Goal: Task Accomplishment & Management: Complete application form

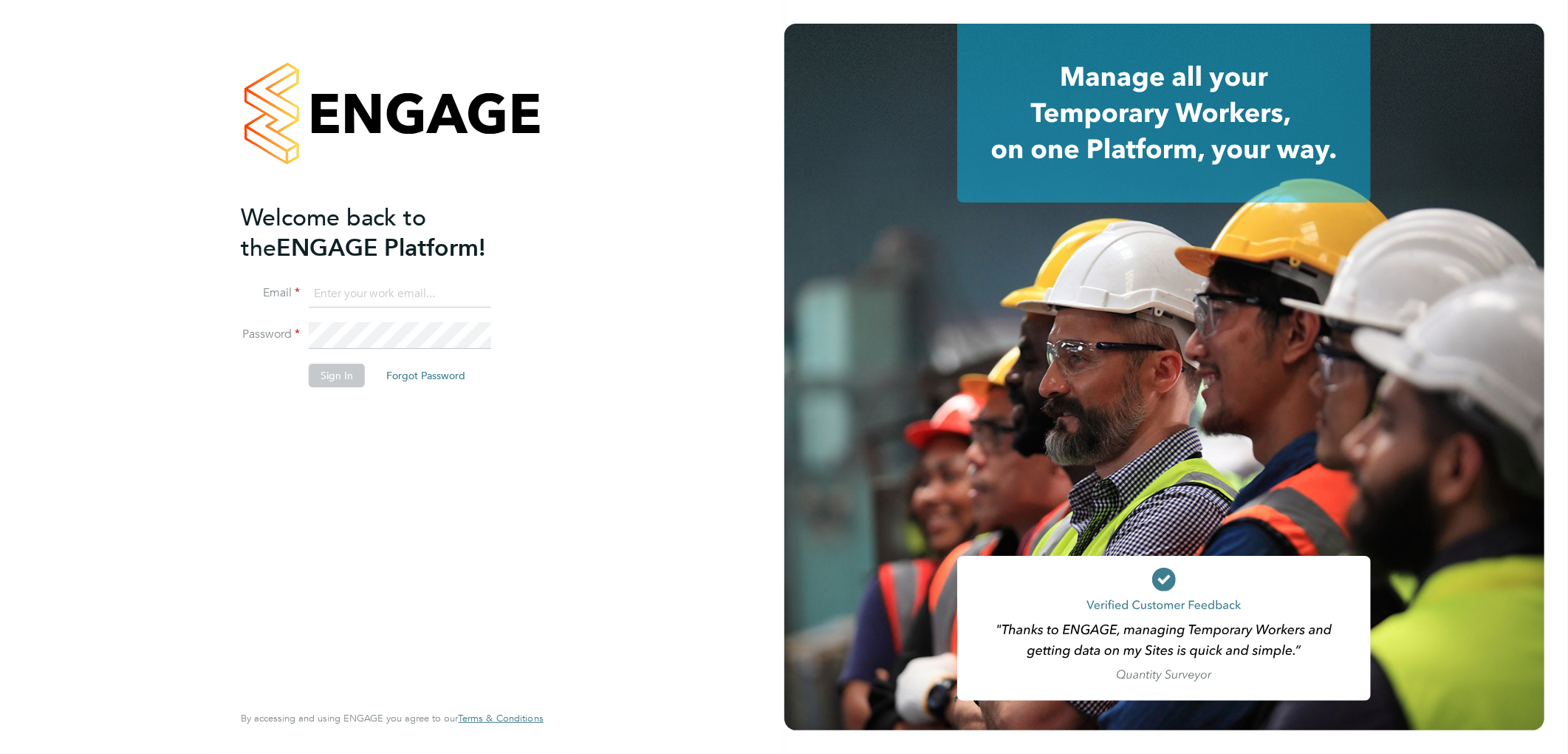
type input "lee.hall@pcrnet.co.uk"
click at [645, 439] on div "Welcome back to the ENGAGE Platform! Email lee.hall@pcrnet.co.uk Password Sign …" at bounding box center [392, 377] width 785 height 754
click at [327, 380] on button "Sign In" at bounding box center [336, 375] width 56 height 23
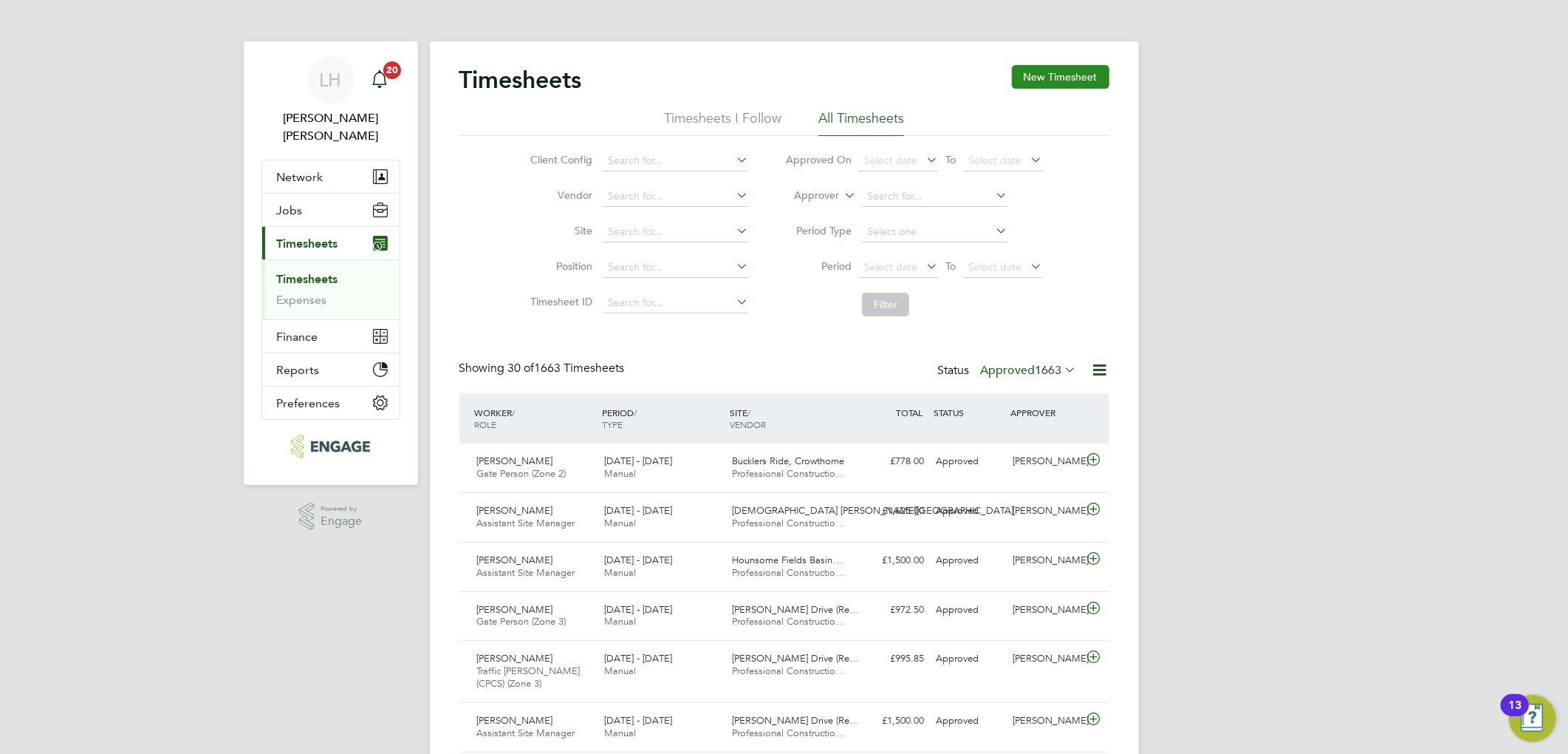
click at [1048, 78] on button "New Timesheet" at bounding box center [1061, 76] width 97 height 23
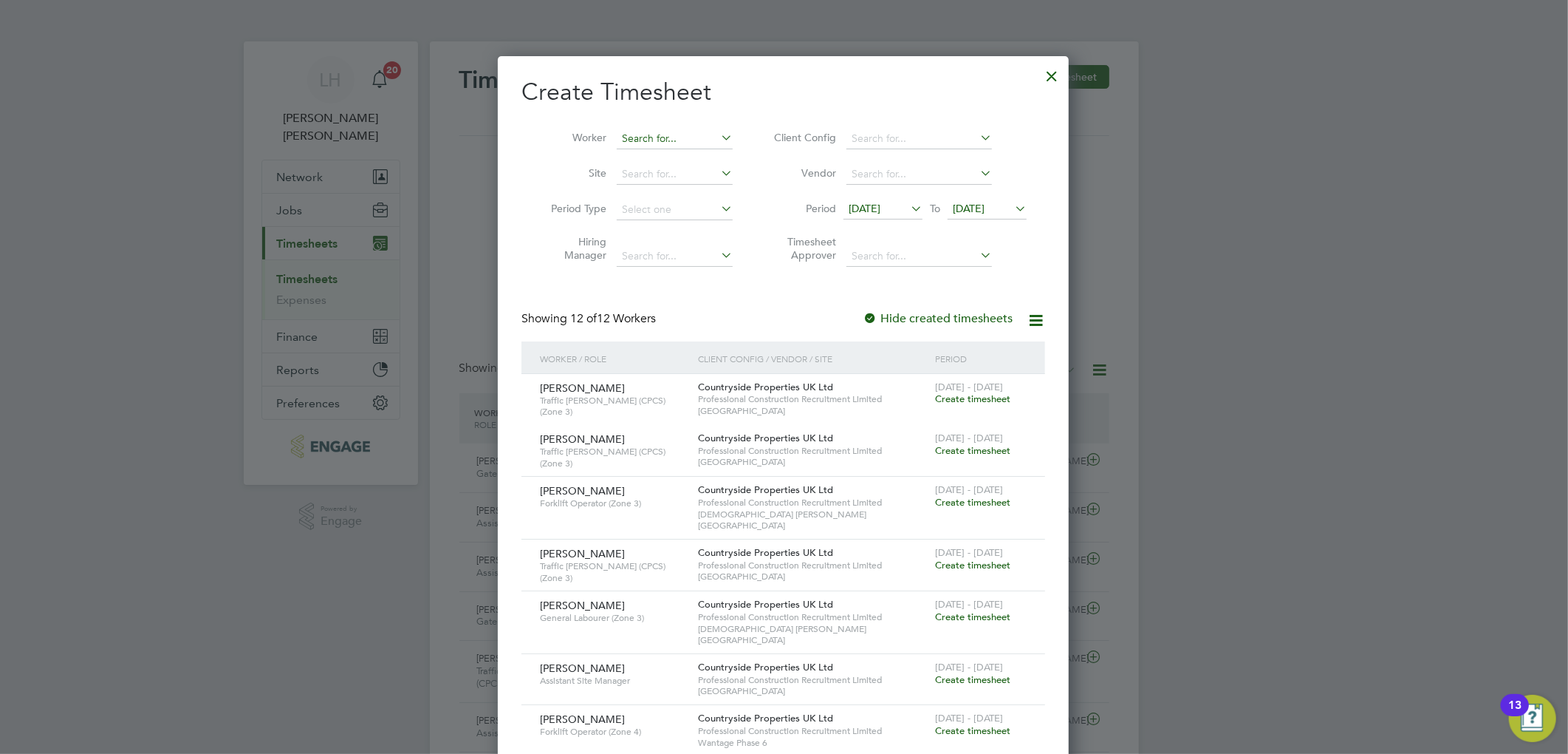
click at [656, 134] on input at bounding box center [675, 139] width 116 height 21
click at [638, 159] on b "Gaddiel" at bounding box center [641, 159] width 39 height 13
type input "[PERSON_NAME]"
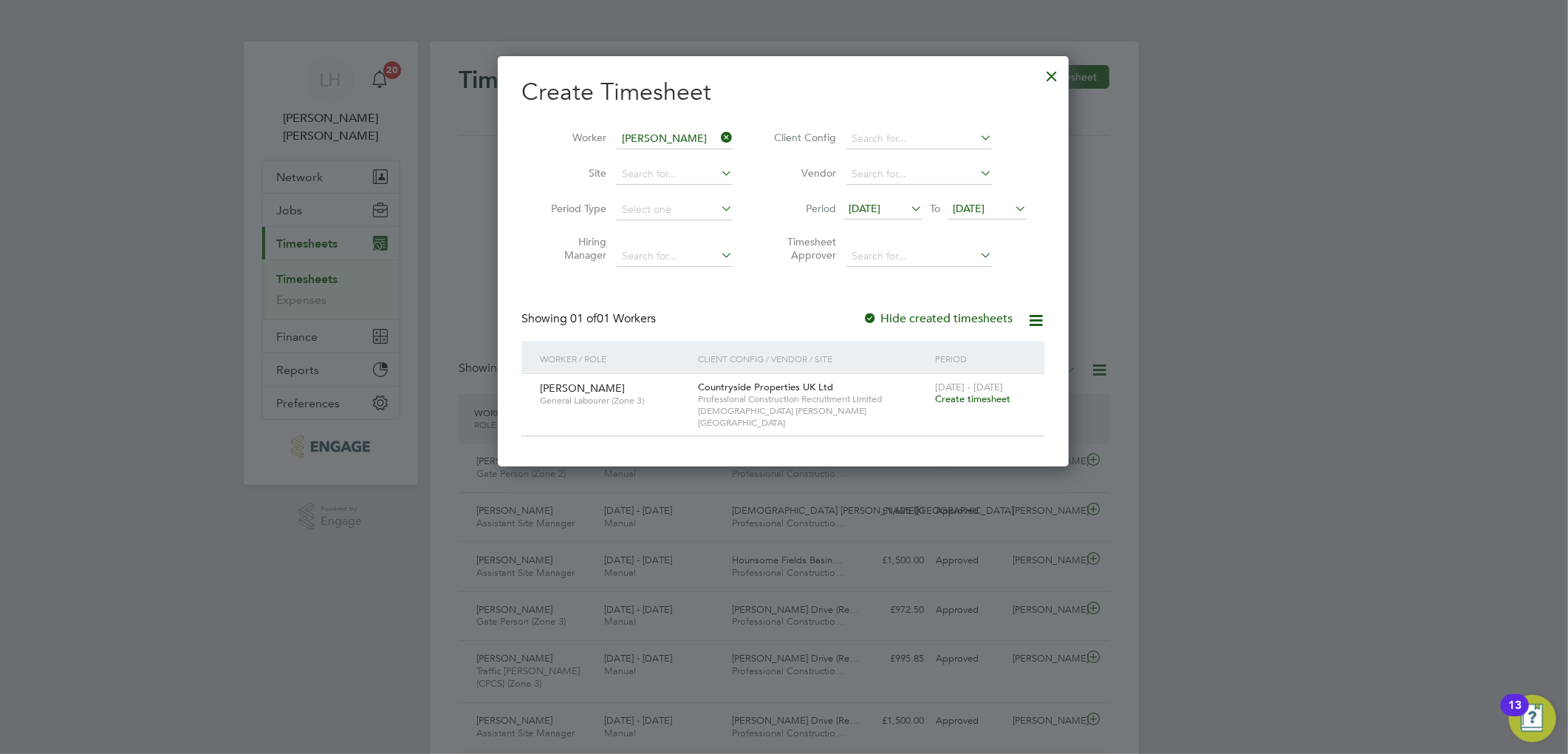
click at [966, 401] on span "Create timesheet" at bounding box center [973, 398] width 75 height 13
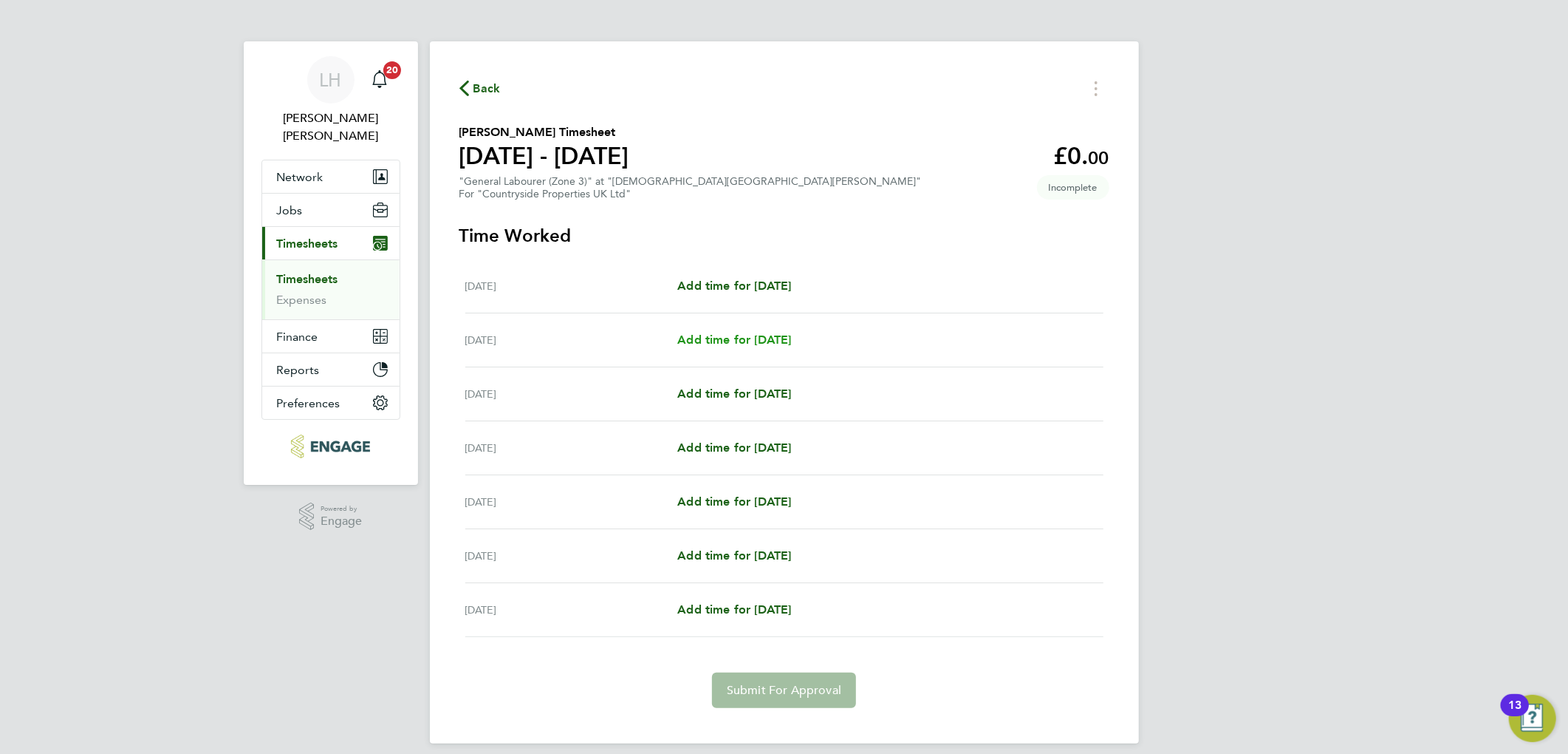
click at [733, 345] on span "Add time for [DATE]" at bounding box center [734, 340] width 114 height 14
select select "30"
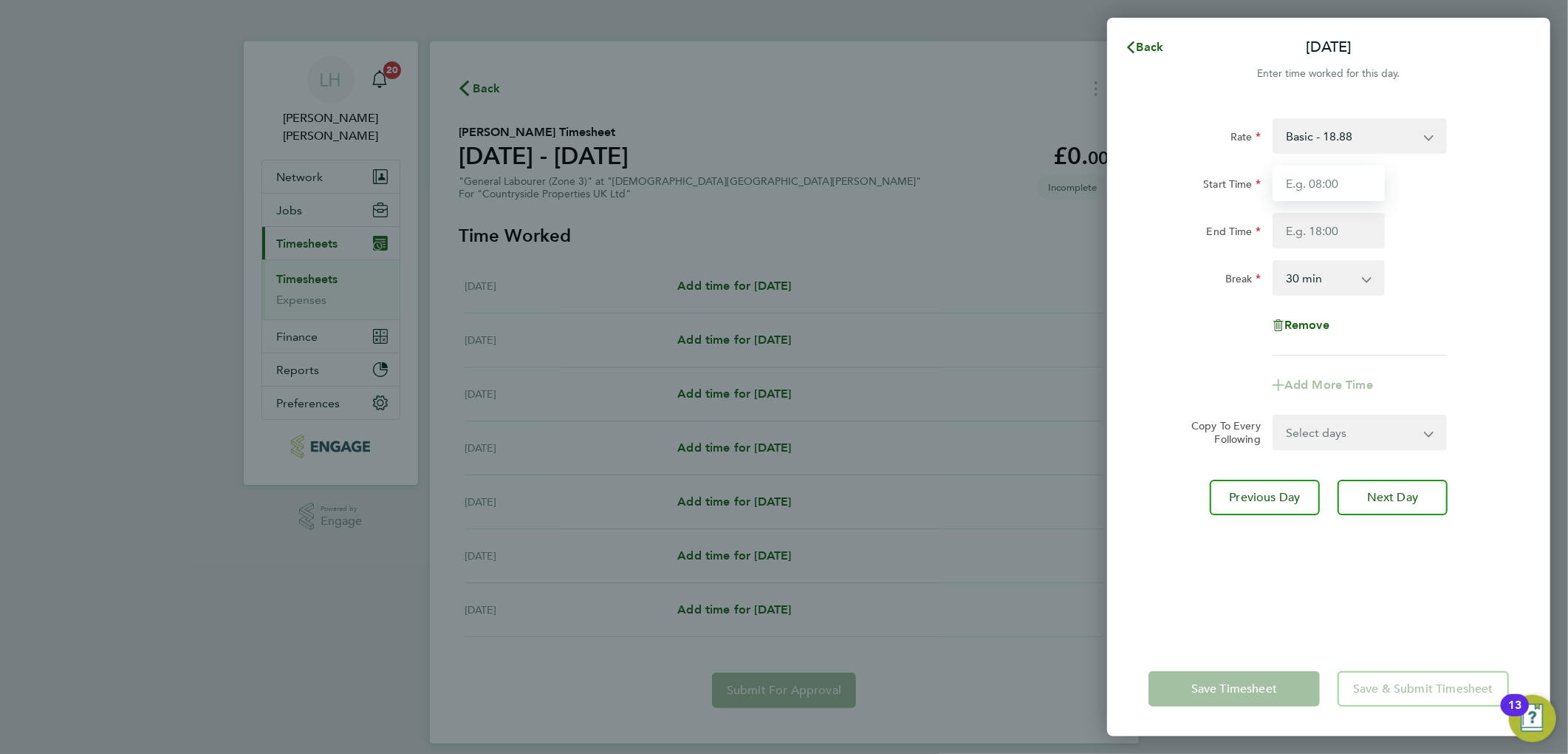
drag, startPoint x: 1335, startPoint y: 190, endPoint x: 1337, endPoint y: 200, distance: 10.2
click at [1335, 190] on input "Start Time" at bounding box center [1328, 183] width 112 height 35
type input "07:30"
click at [1326, 234] on input "End Time" at bounding box center [1328, 230] width 112 height 35
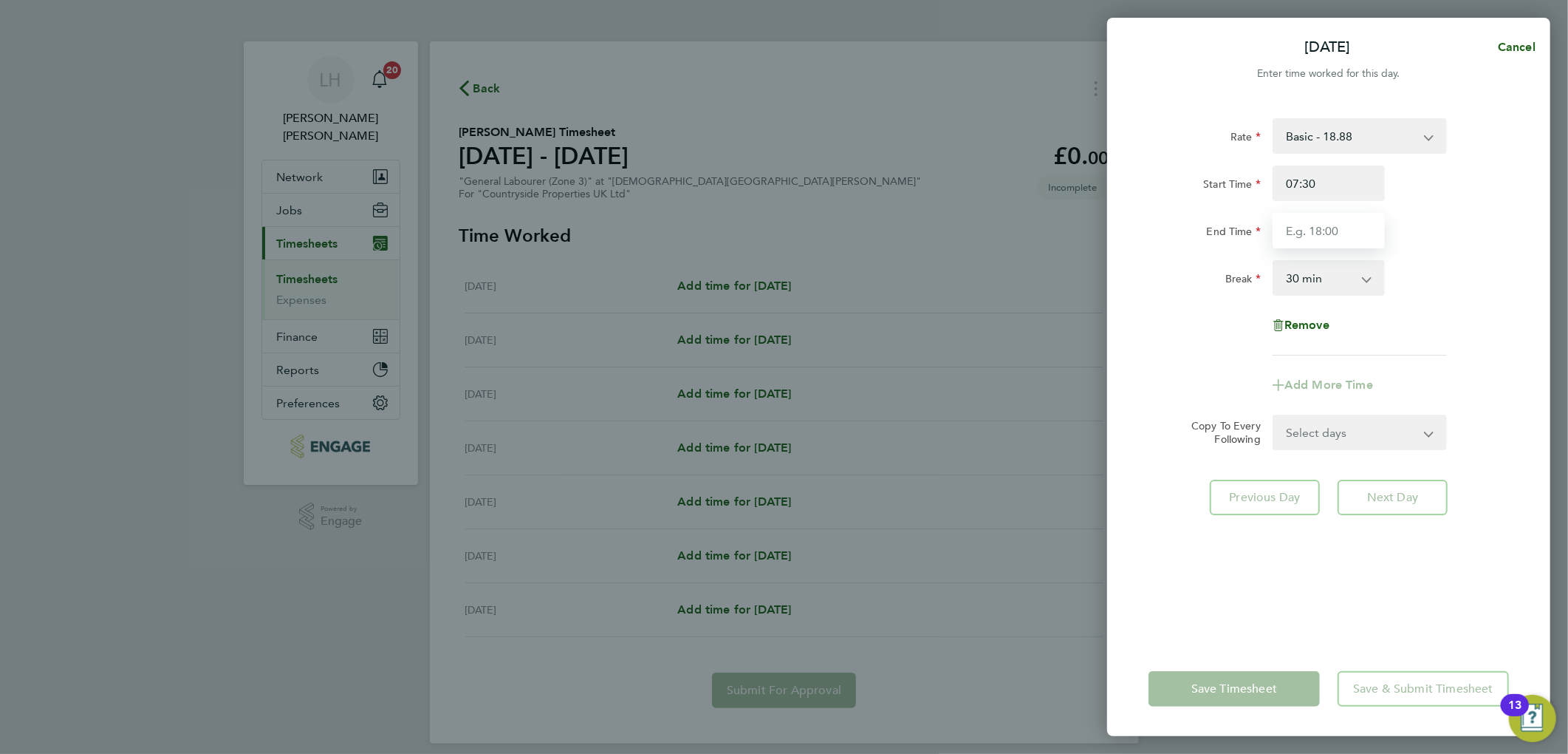
type input "17:00"
click at [1458, 290] on div "Break 0 min 15 min 30 min 45 min 60 min 75 min 90 min" at bounding box center [1329, 277] width 372 height 35
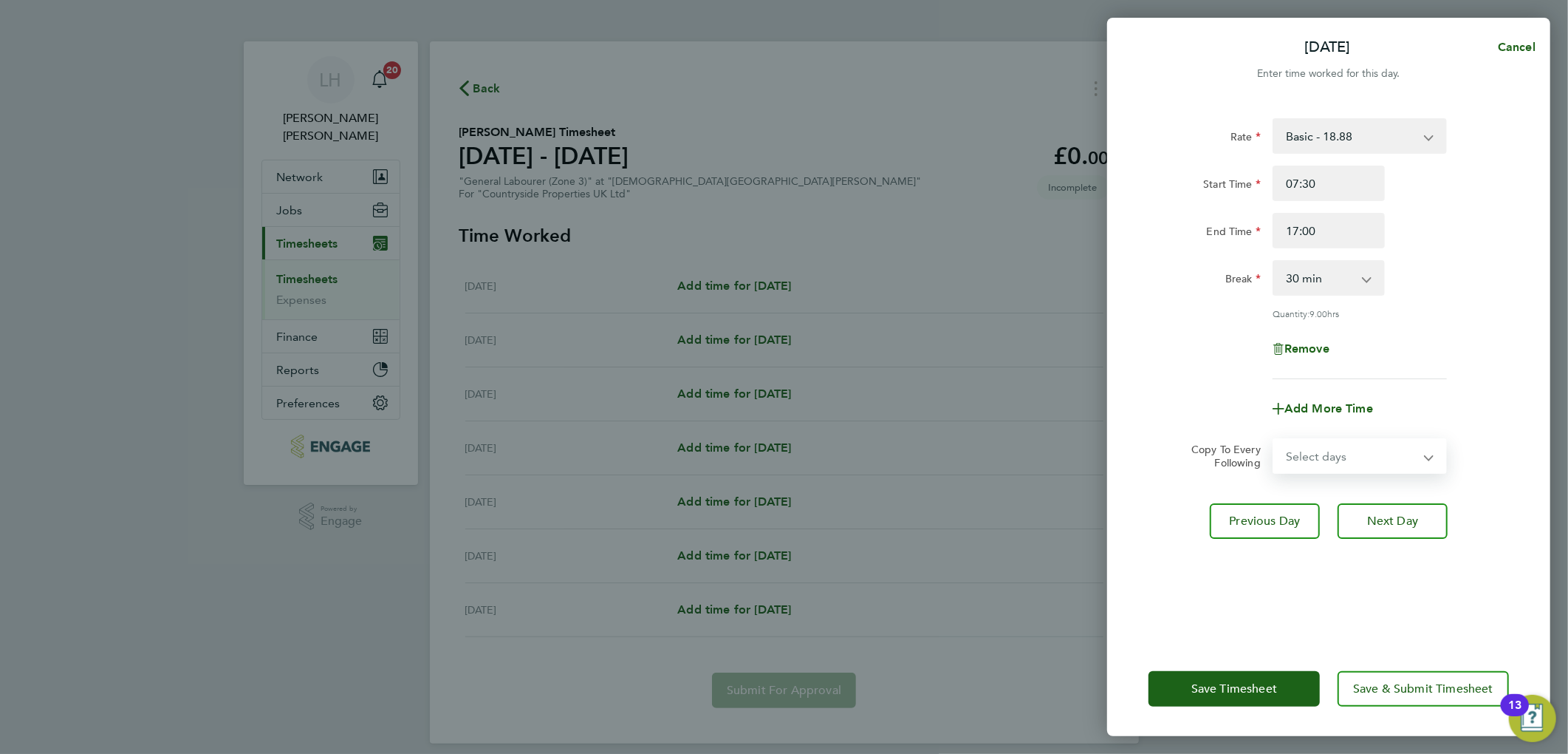
drag, startPoint x: 1352, startPoint y: 454, endPoint x: 1345, endPoint y: 458, distance: 8.1
click at [1352, 454] on select "Select days Day Weekday (Mon-Fri) Weekend (Sat-Sun) [DATE] [DATE] [DATE] [DATE]…" at bounding box center [1352, 456] width 155 height 33
select select "WEEKDAY"
click at [1274, 439] on select "Select days Day Weekday (Mon-Fri) Weekend (Sat-Sun) [DATE] [DATE] [DATE] [DATE]…" at bounding box center [1352, 456] width 155 height 33
select select "[DATE]"
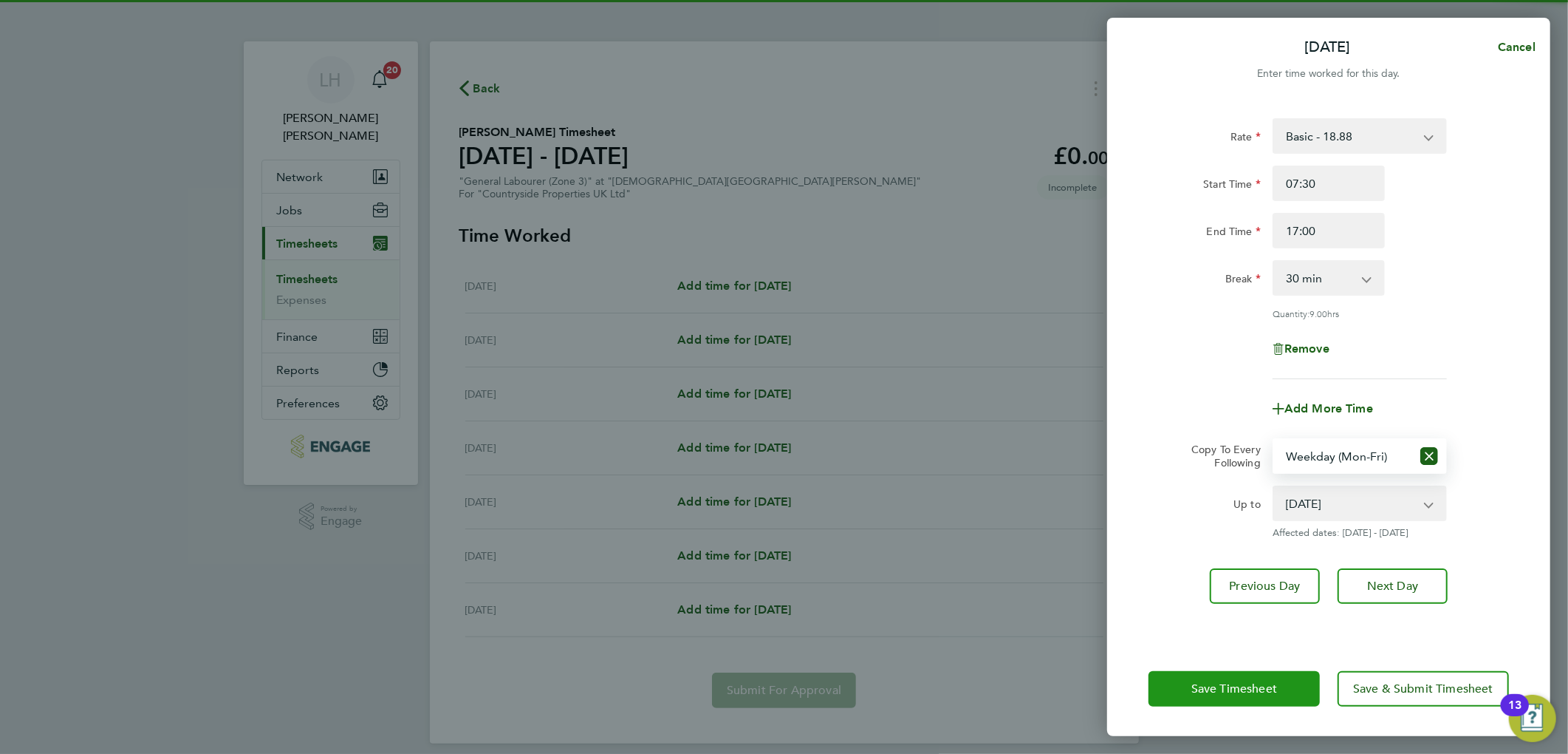
click at [1180, 695] on button "Save Timesheet" at bounding box center [1234, 689] width 171 height 35
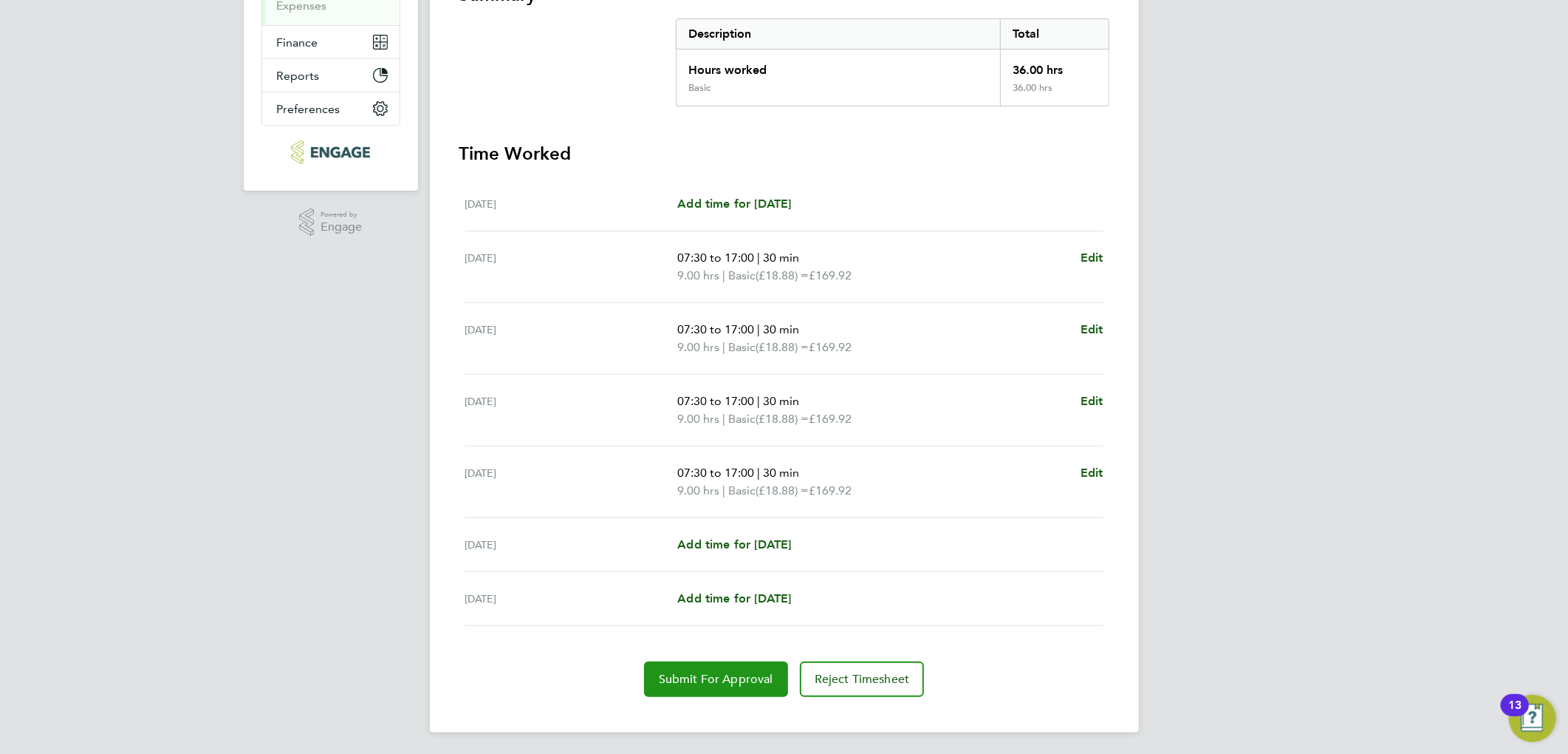
click at [699, 677] on span "Submit For Approval" at bounding box center [716, 678] width 115 height 15
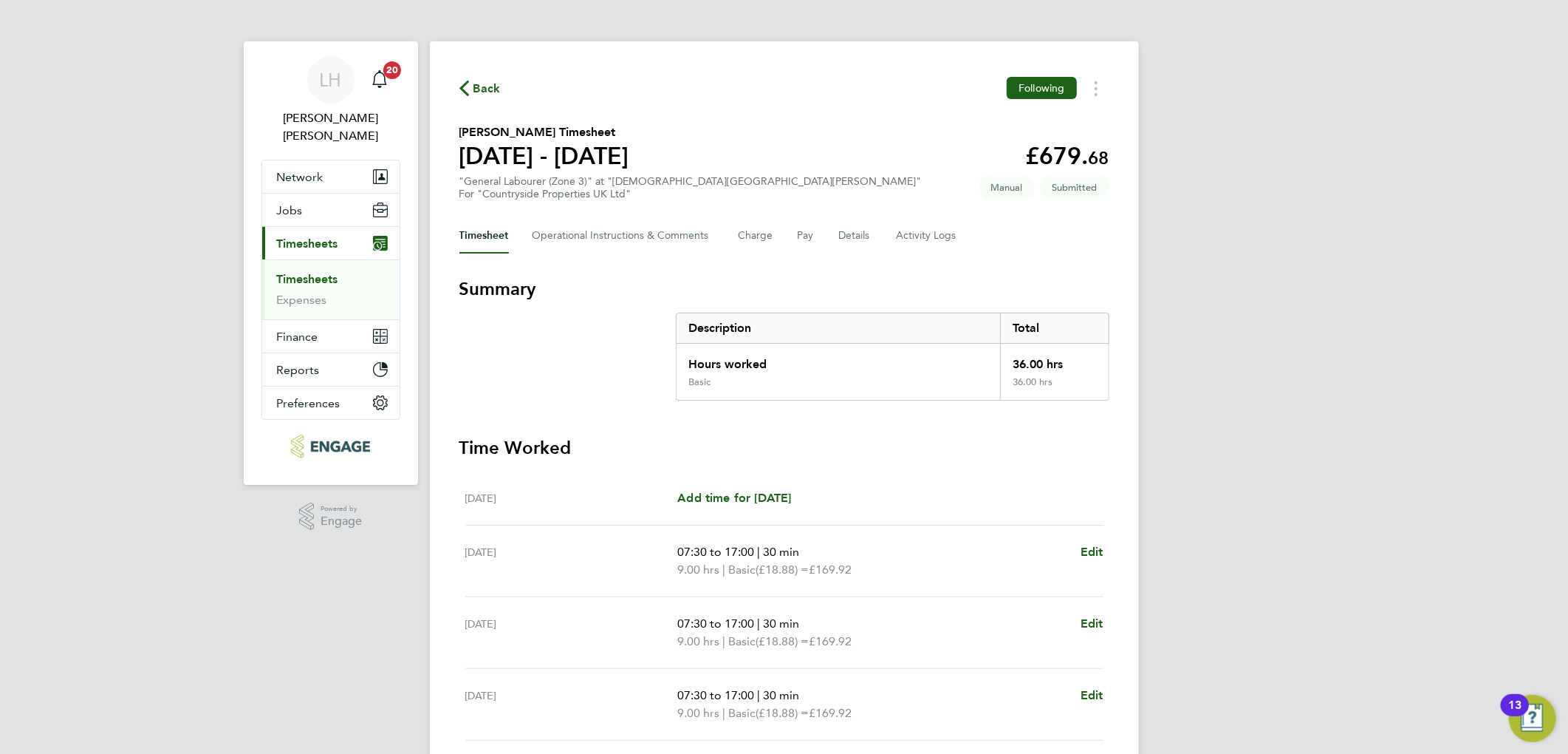
click at [488, 91] on span "Back" at bounding box center [488, 89] width 28 height 18
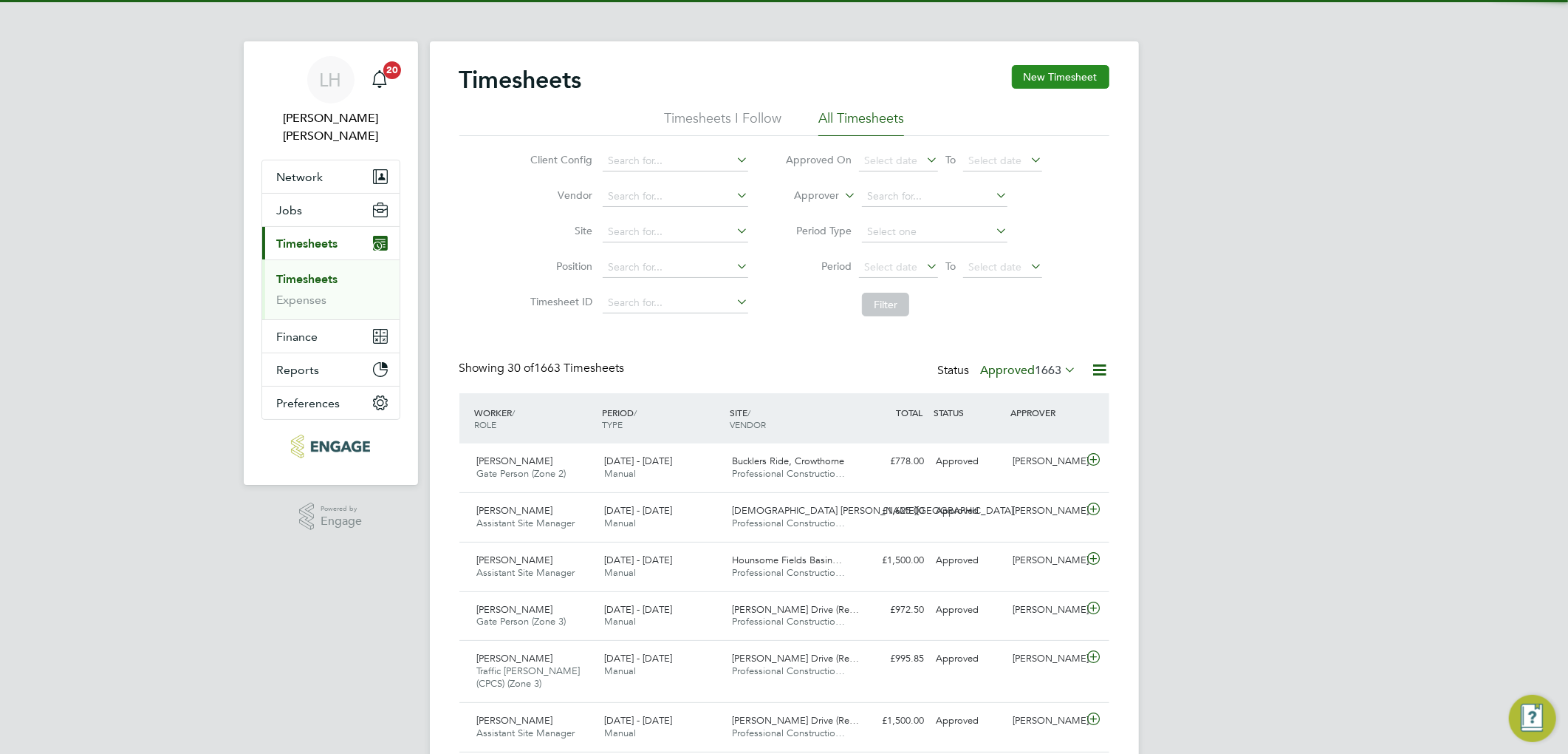
scroll to position [37, 128]
click at [1089, 89] on button "New Timesheet" at bounding box center [1061, 76] width 97 height 23
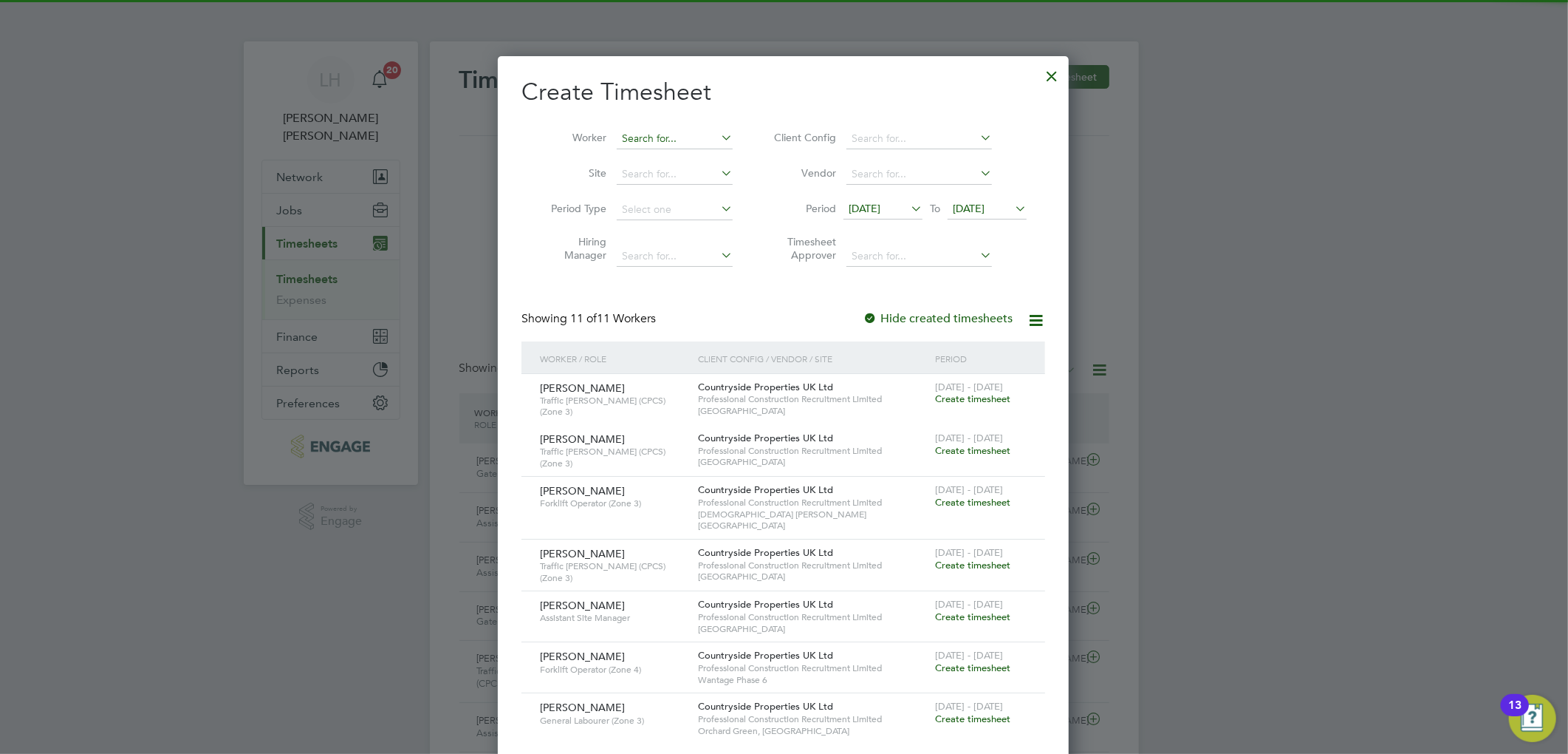
click at [648, 142] on input at bounding box center [675, 139] width 116 height 21
click at [649, 156] on b "[PERSON_NAME]" at bounding box center [664, 159] width 85 height 13
type input "[PERSON_NAME]"
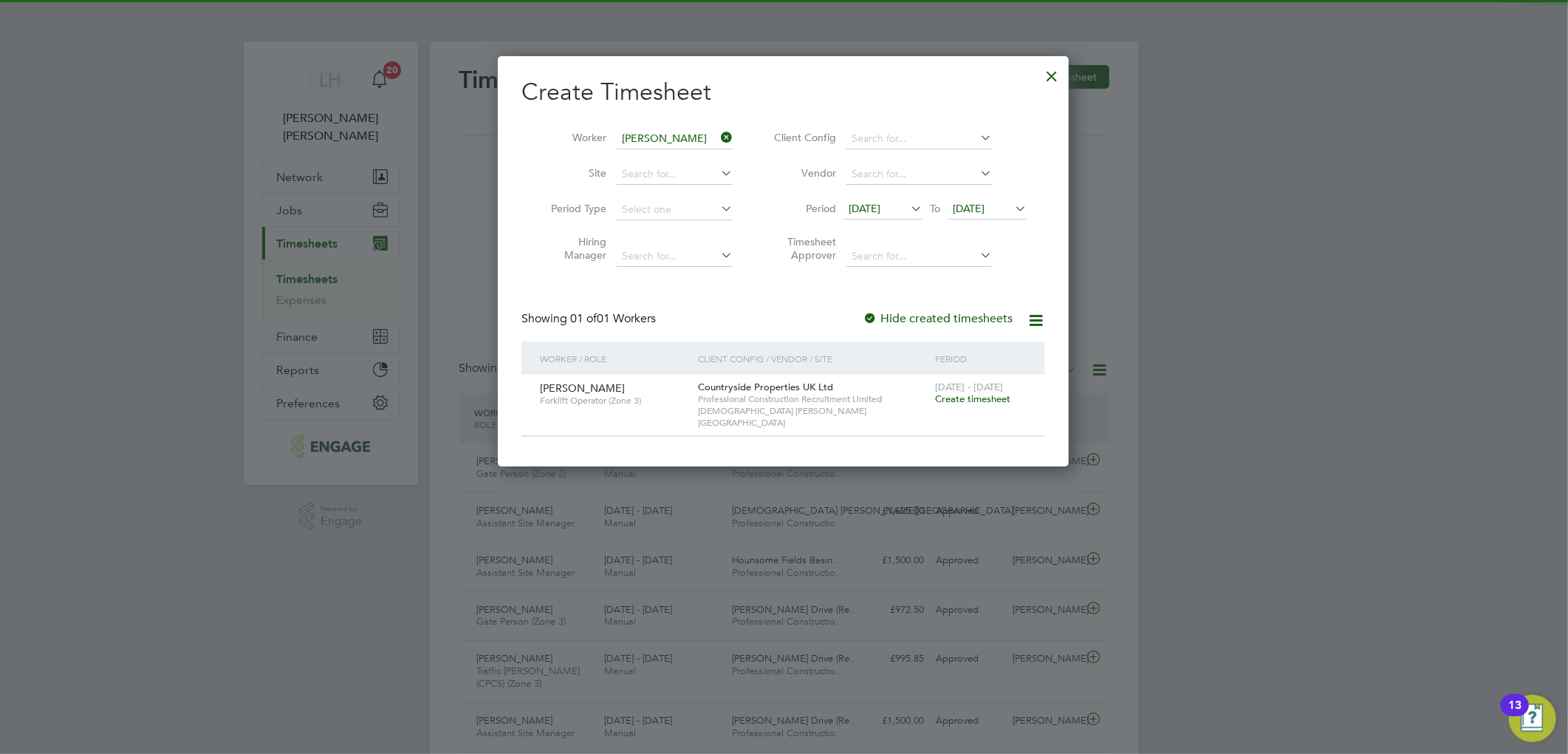
click at [985, 401] on span "Create timesheet" at bounding box center [973, 398] width 75 height 13
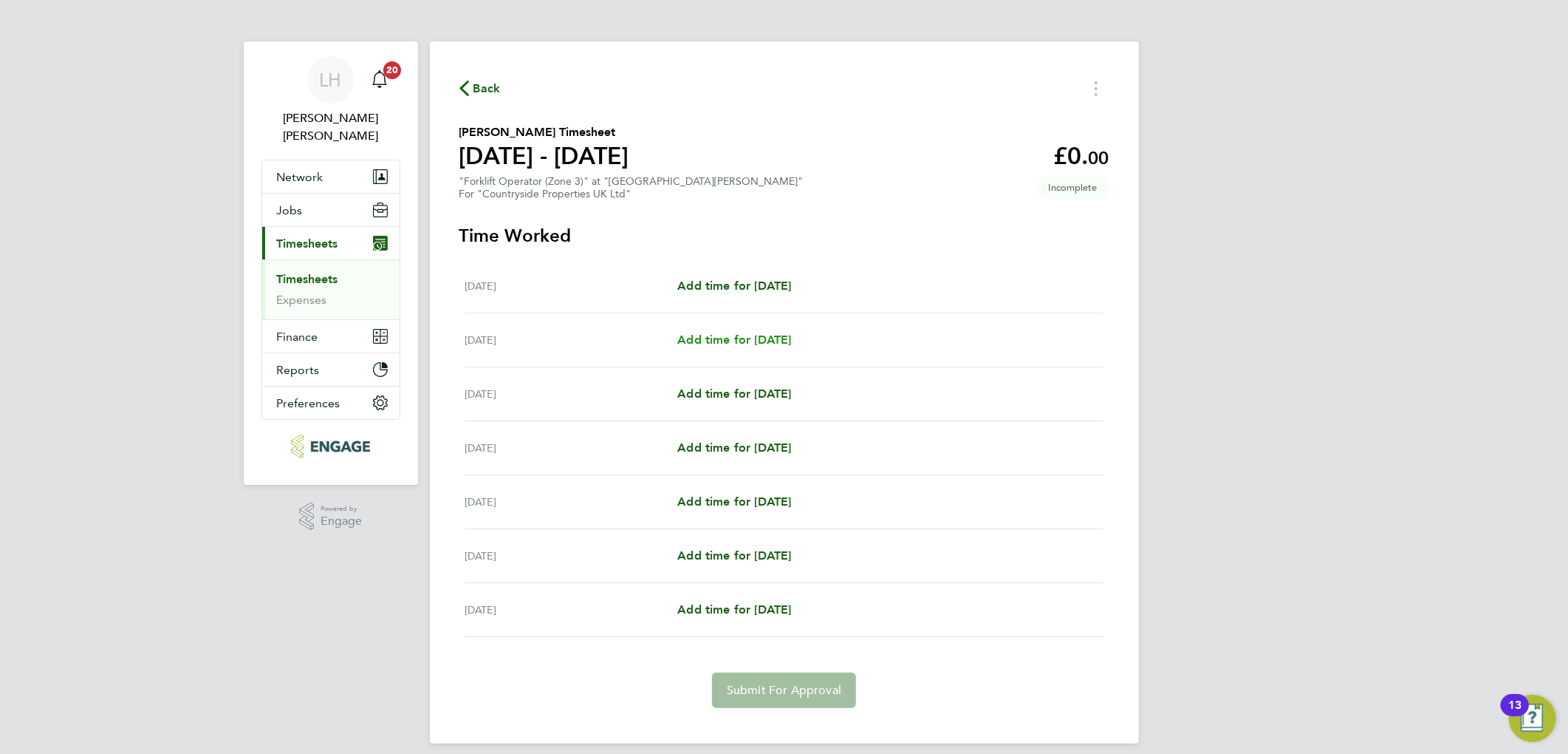
click at [776, 342] on span "Add time for [DATE]" at bounding box center [734, 340] width 114 height 14
select select "30"
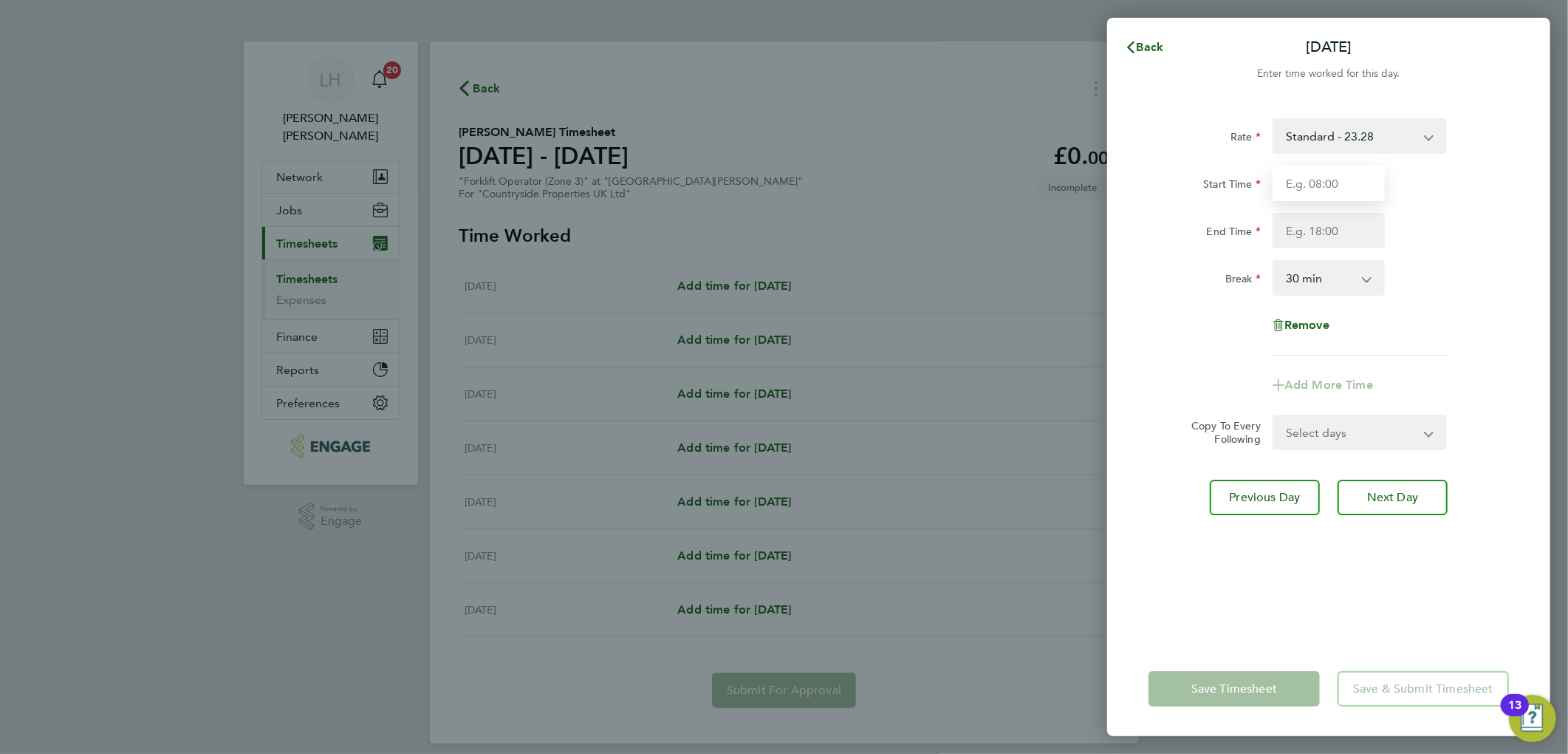
click at [1324, 186] on input "Start Time" at bounding box center [1328, 183] width 112 height 35
type input "07:30"
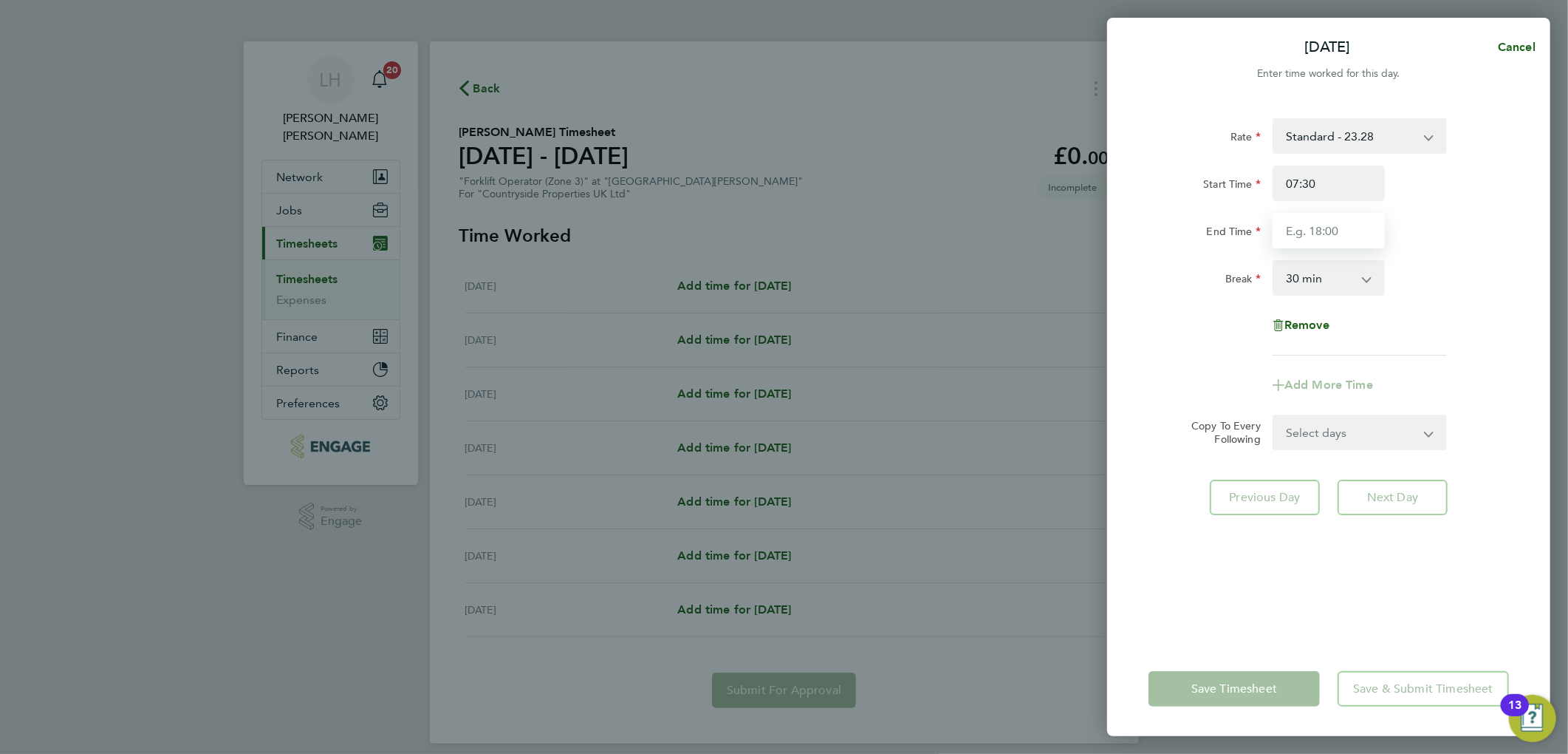
click at [1340, 232] on input "End Time" at bounding box center [1328, 230] width 112 height 35
type input "17:00"
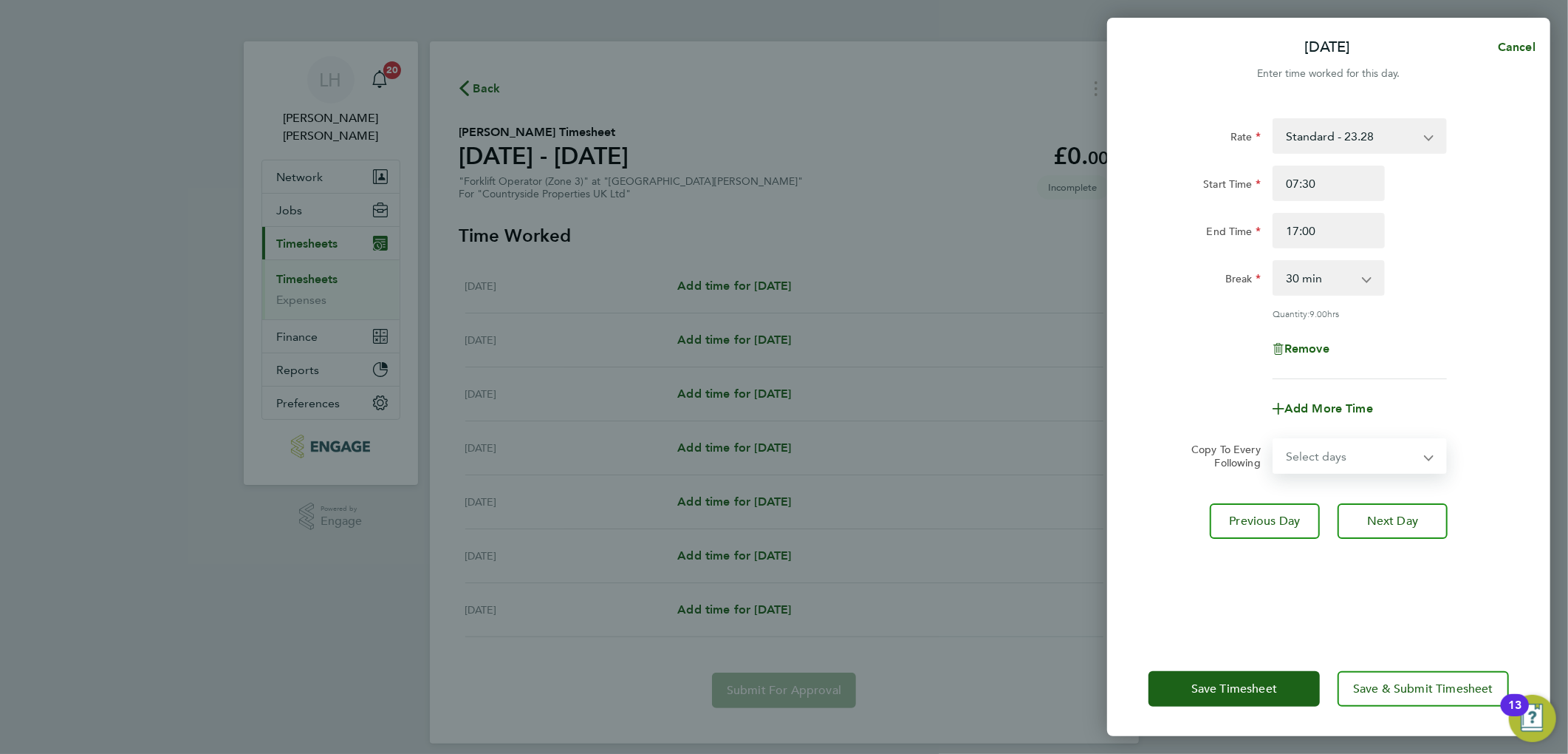
click at [1338, 429] on form "Rate Standard - 23.28 Start Time 07:30 End Time 17:00 Break 0 min 15 min 30 min…" at bounding box center [1328, 296] width 360 height 355
select select "WEEKDAY"
click at [1274, 439] on select "Select days Day Weekday (Mon-Fri) Weekend (Sat-Sun) [DATE] [DATE] [DATE] [DATE]…" at bounding box center [1352, 456] width 155 height 33
select select "[DATE]"
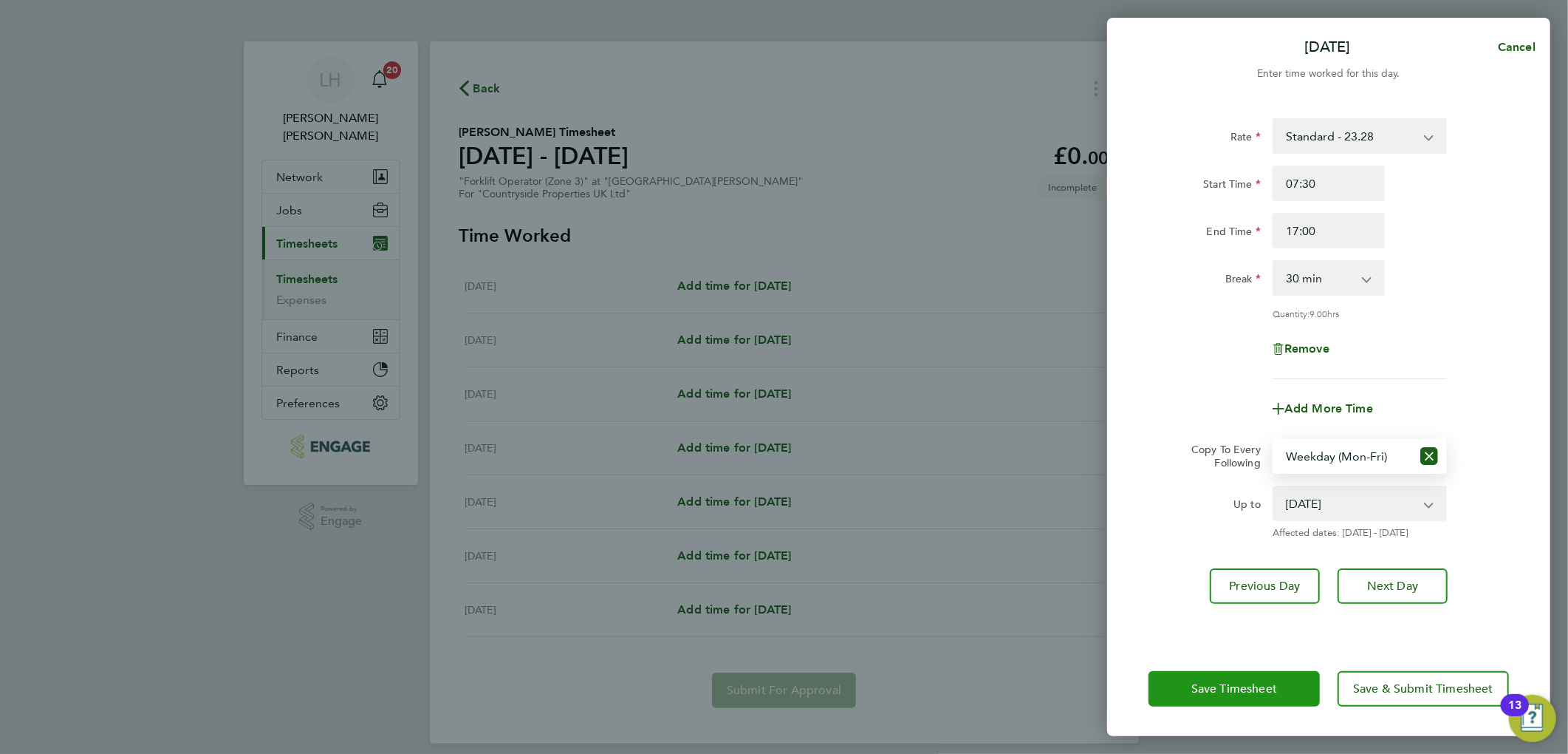
click at [1216, 690] on span "Save Timesheet" at bounding box center [1234, 689] width 85 height 15
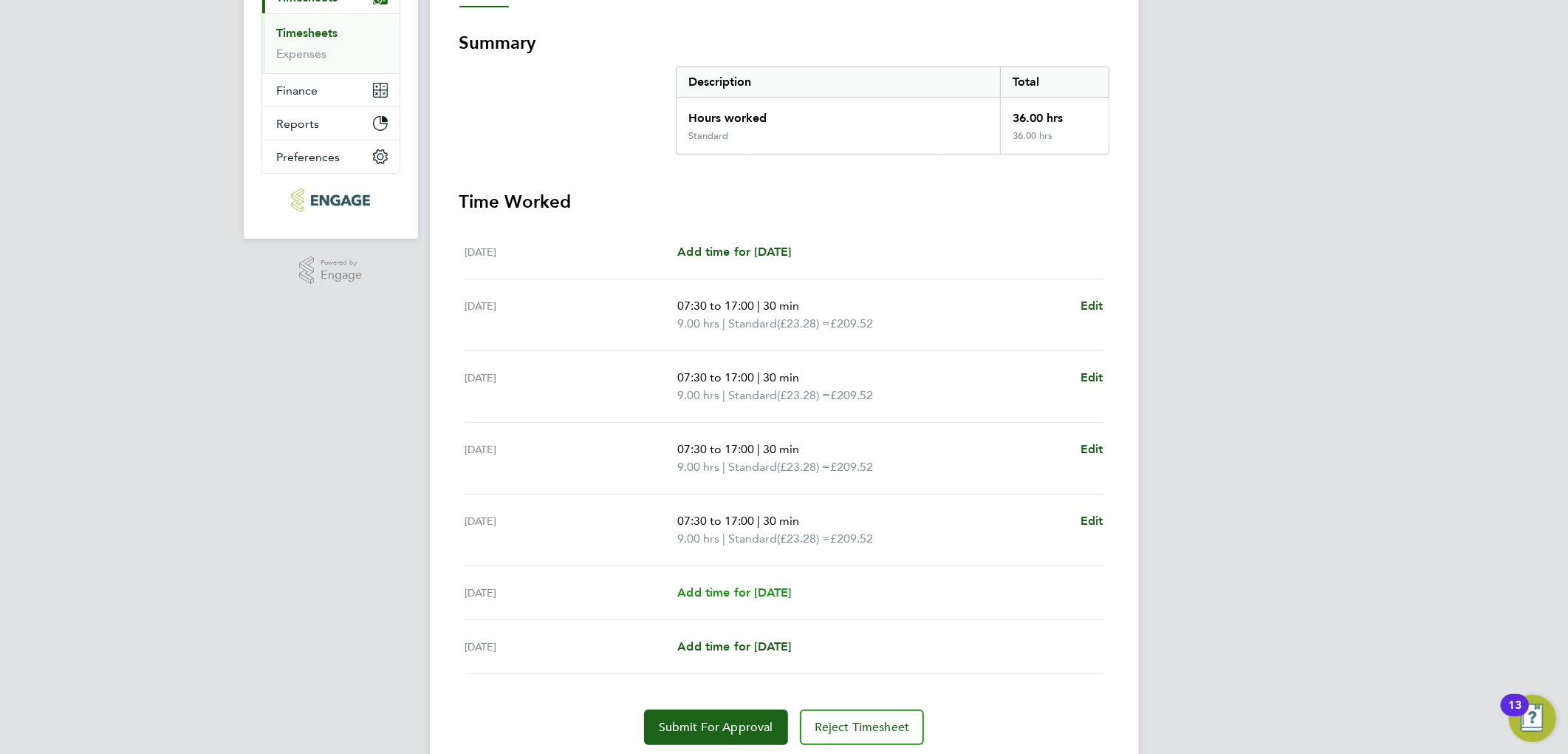
click at [736, 596] on span "Add time for [DATE]" at bounding box center [734, 592] width 114 height 14
select select "30"
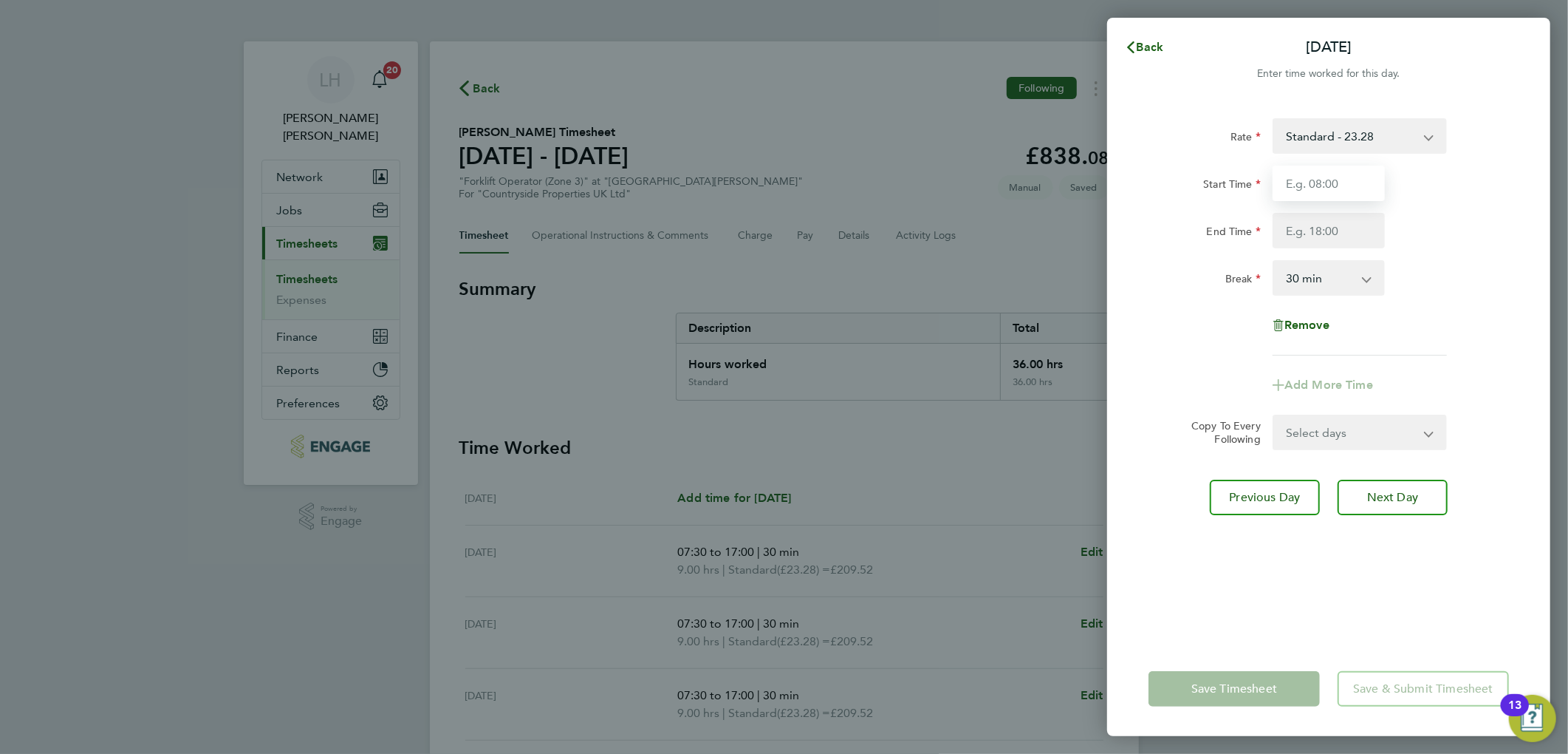
click at [1331, 186] on input "Start Time" at bounding box center [1328, 183] width 112 height 35
type input "07:30"
click at [1322, 231] on input "End Time" at bounding box center [1328, 230] width 112 height 35
click at [1479, 252] on div "Rate Standard - 23.28 Start Time 07:30 End Time 16:00 Break 0 min 15 min 30 min…" at bounding box center [1328, 236] width 360 height 237
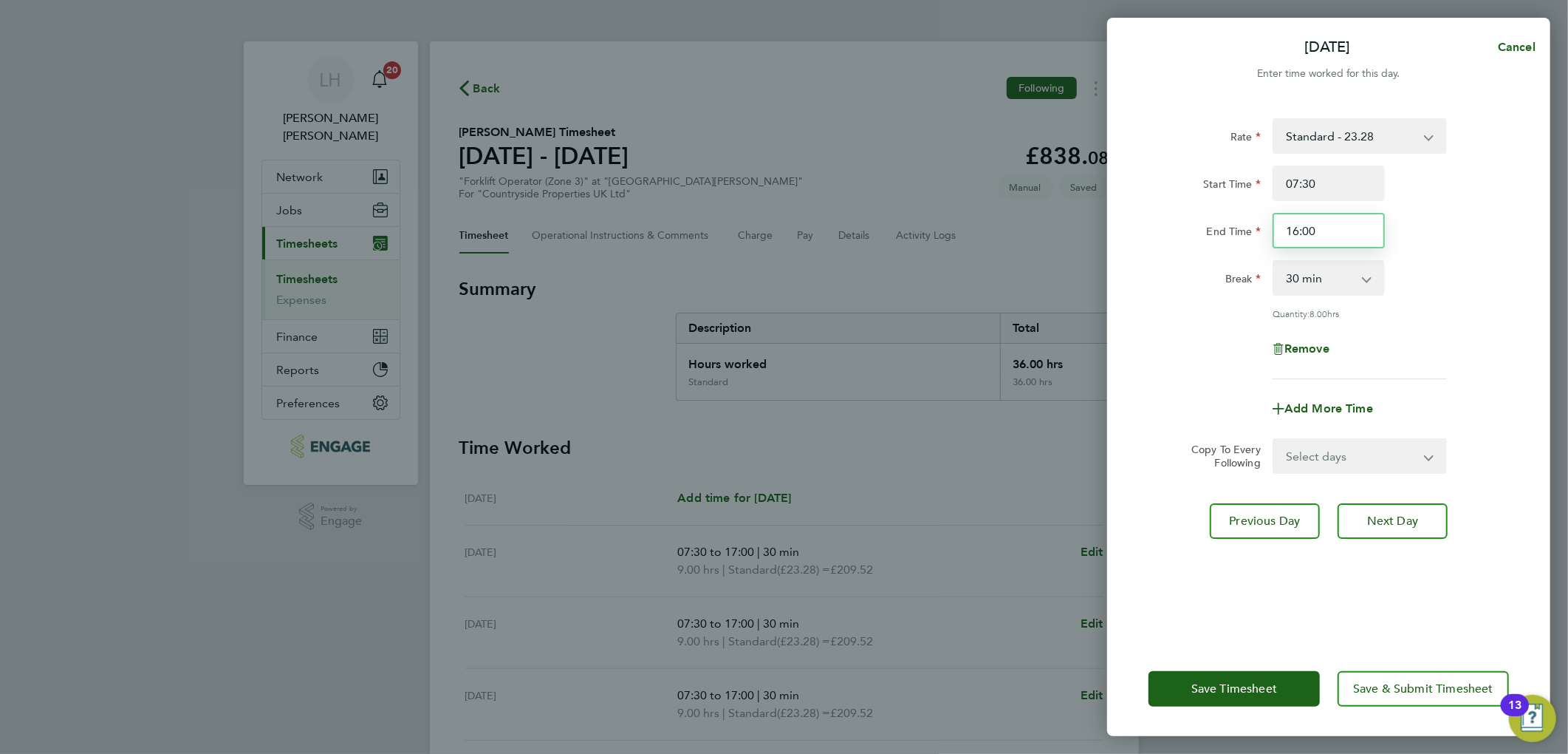
click at [1297, 232] on input "16:00" at bounding box center [1328, 230] width 112 height 35
type input "15:00"
click at [1438, 253] on div "Rate Standard - 23.28 Start Time 07:30 End Time 15:00 Break 0 min 15 min 30 min…" at bounding box center [1328, 248] width 360 height 261
click at [1212, 690] on span "Save Timesheet" at bounding box center [1234, 689] width 85 height 15
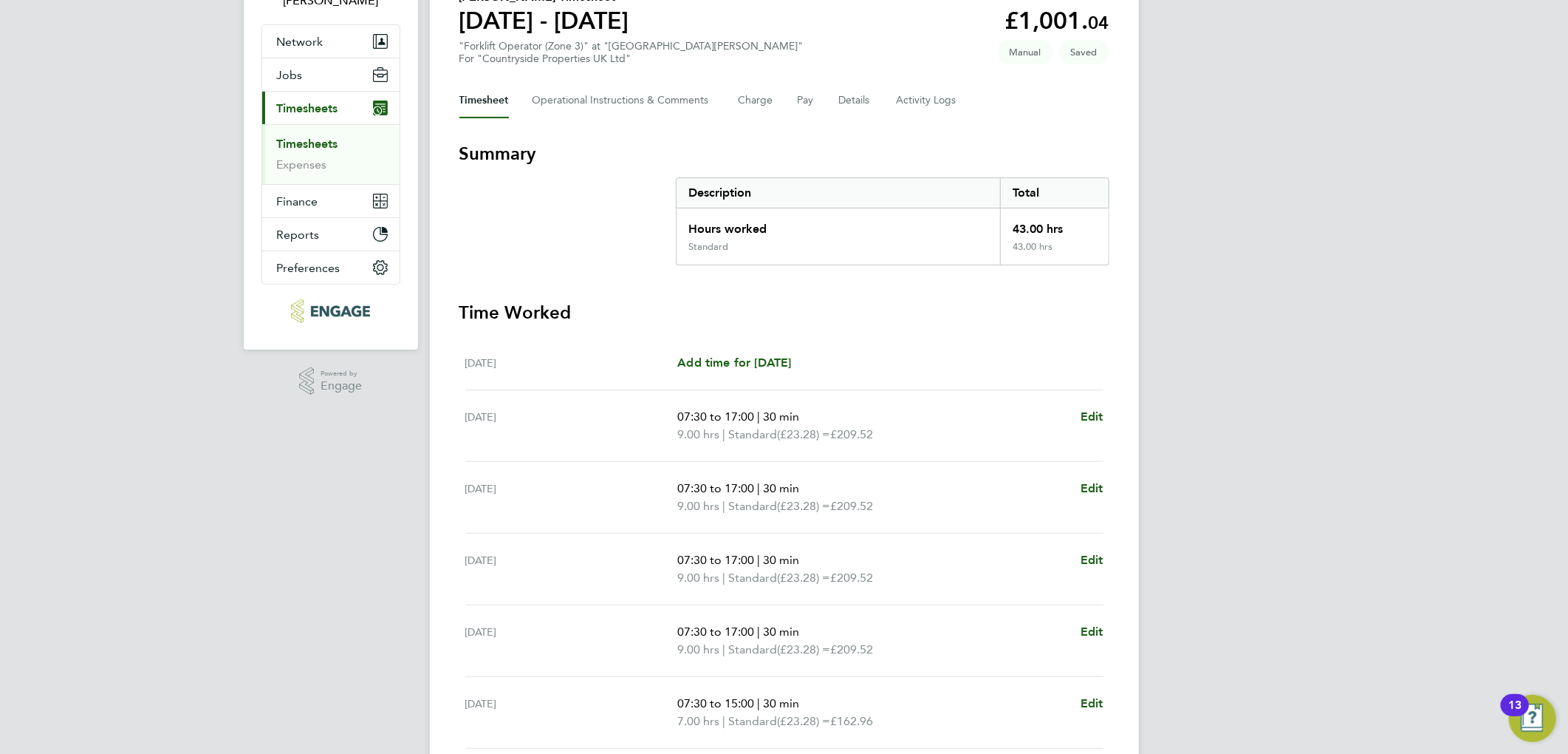
scroll to position [246, 0]
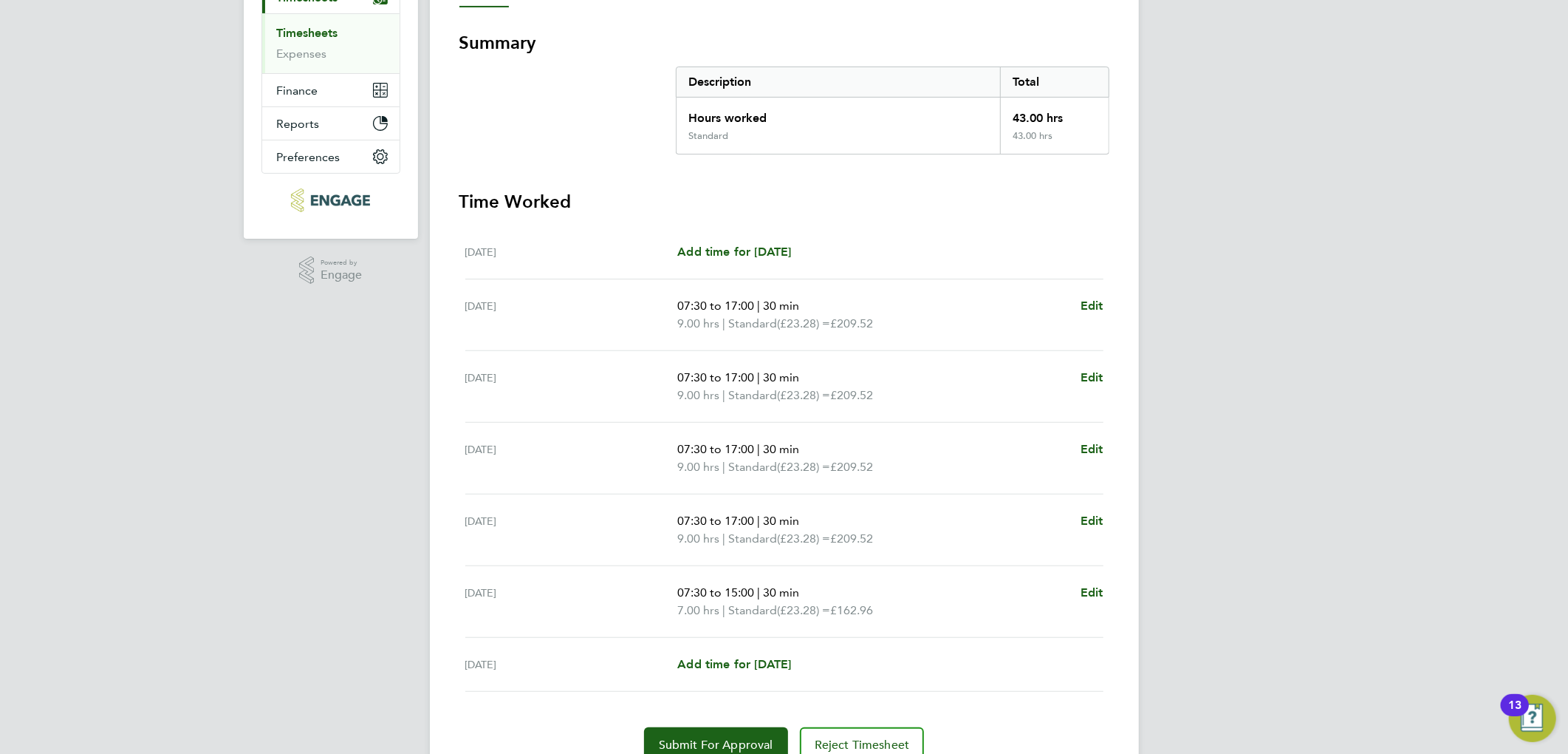
click at [932, 212] on section "Time Worked [DATE] Add time for [DATE] Add time for [DATE] [DATE] 07:30 to 17:0…" at bounding box center [784, 476] width 650 height 573
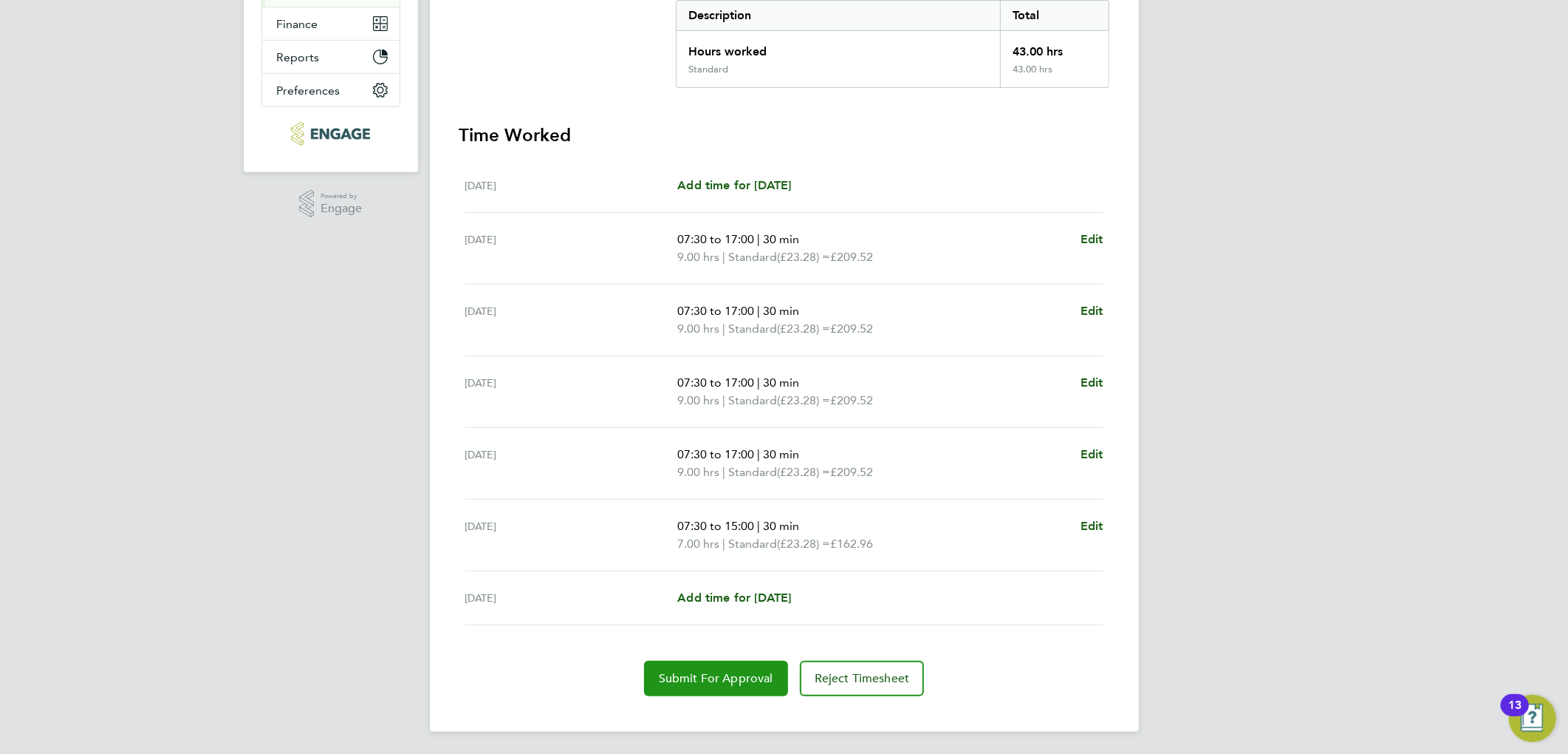
click at [700, 677] on span "Submit For Approval" at bounding box center [716, 678] width 115 height 15
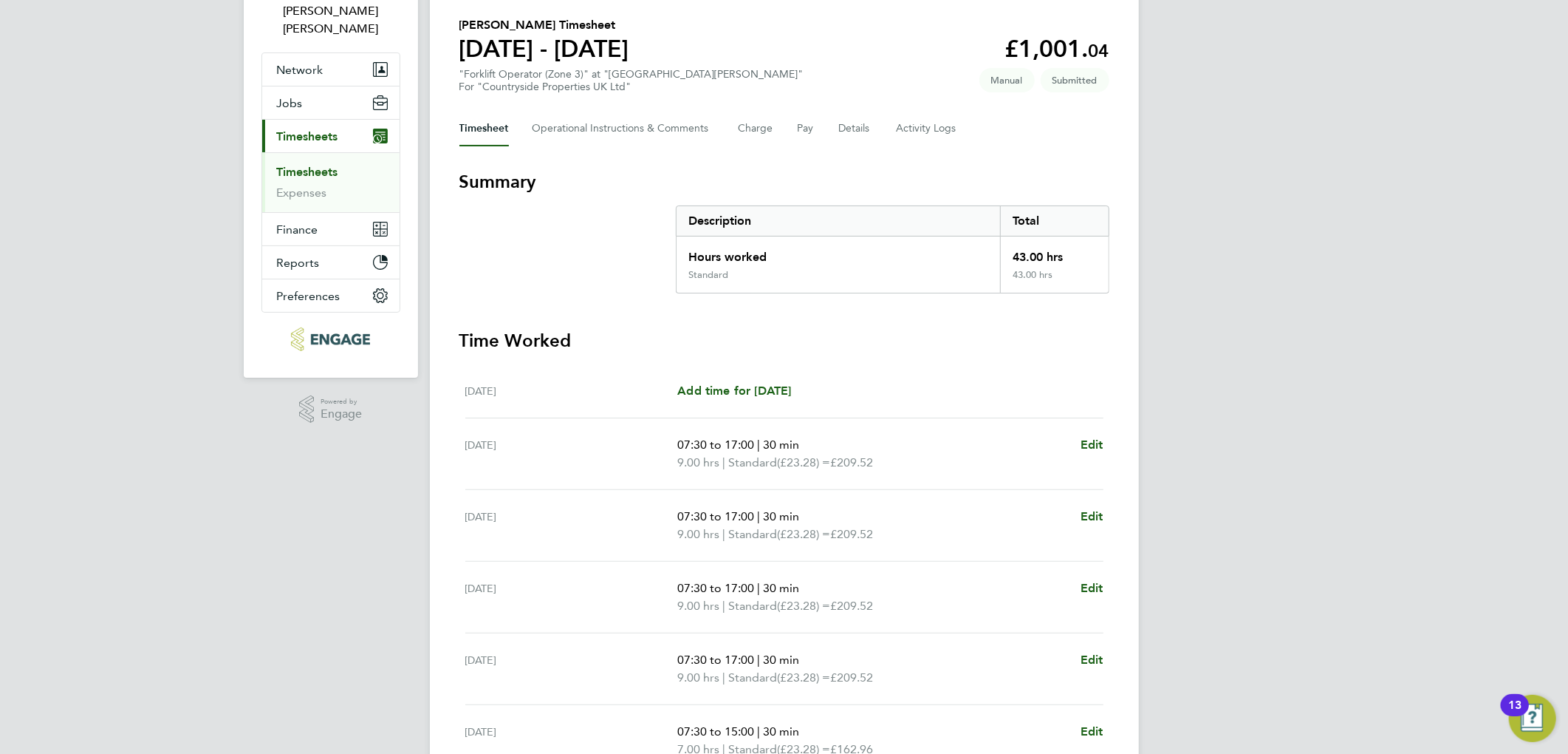
scroll to position [0, 0]
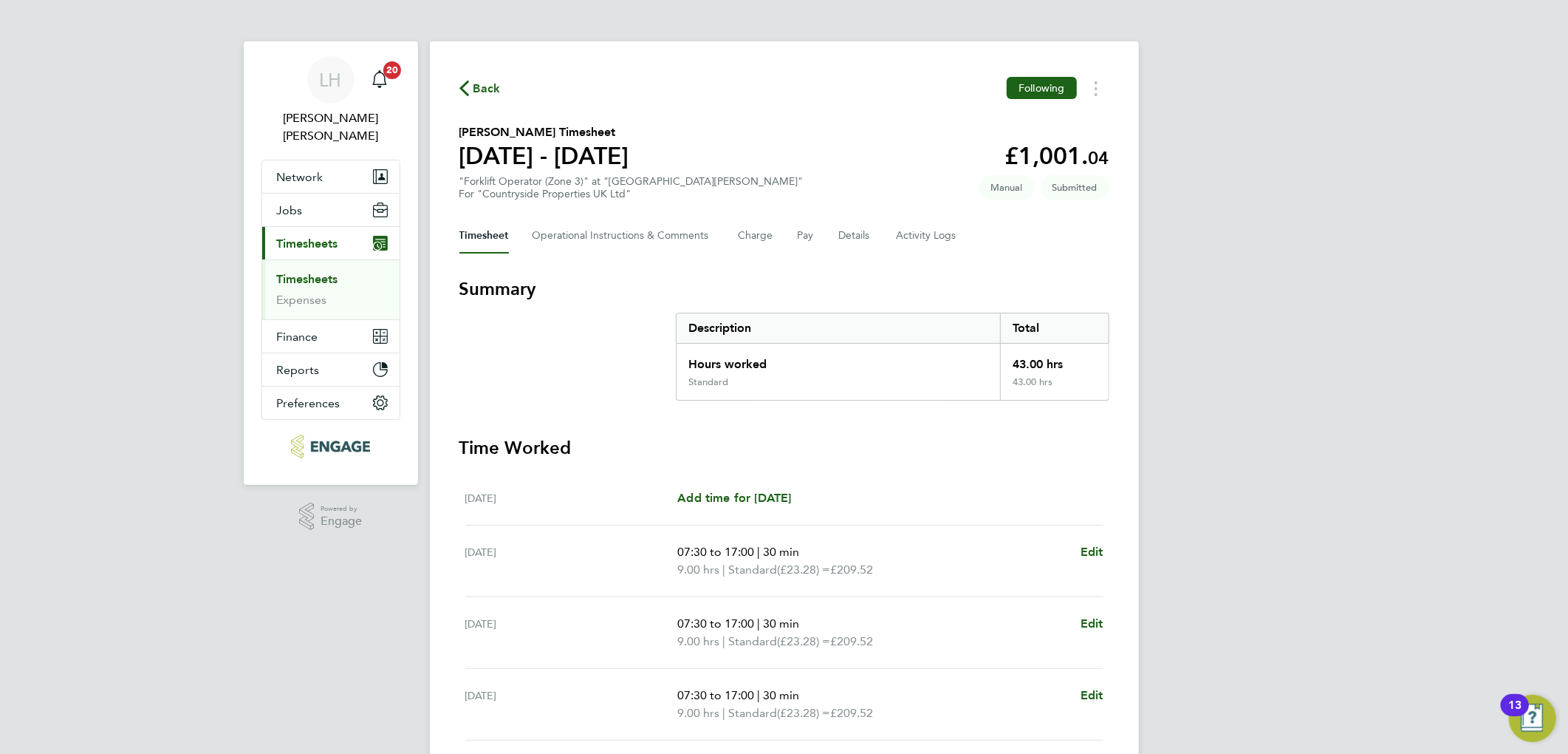
click at [471, 84] on span "Back" at bounding box center [480, 87] width 41 height 14
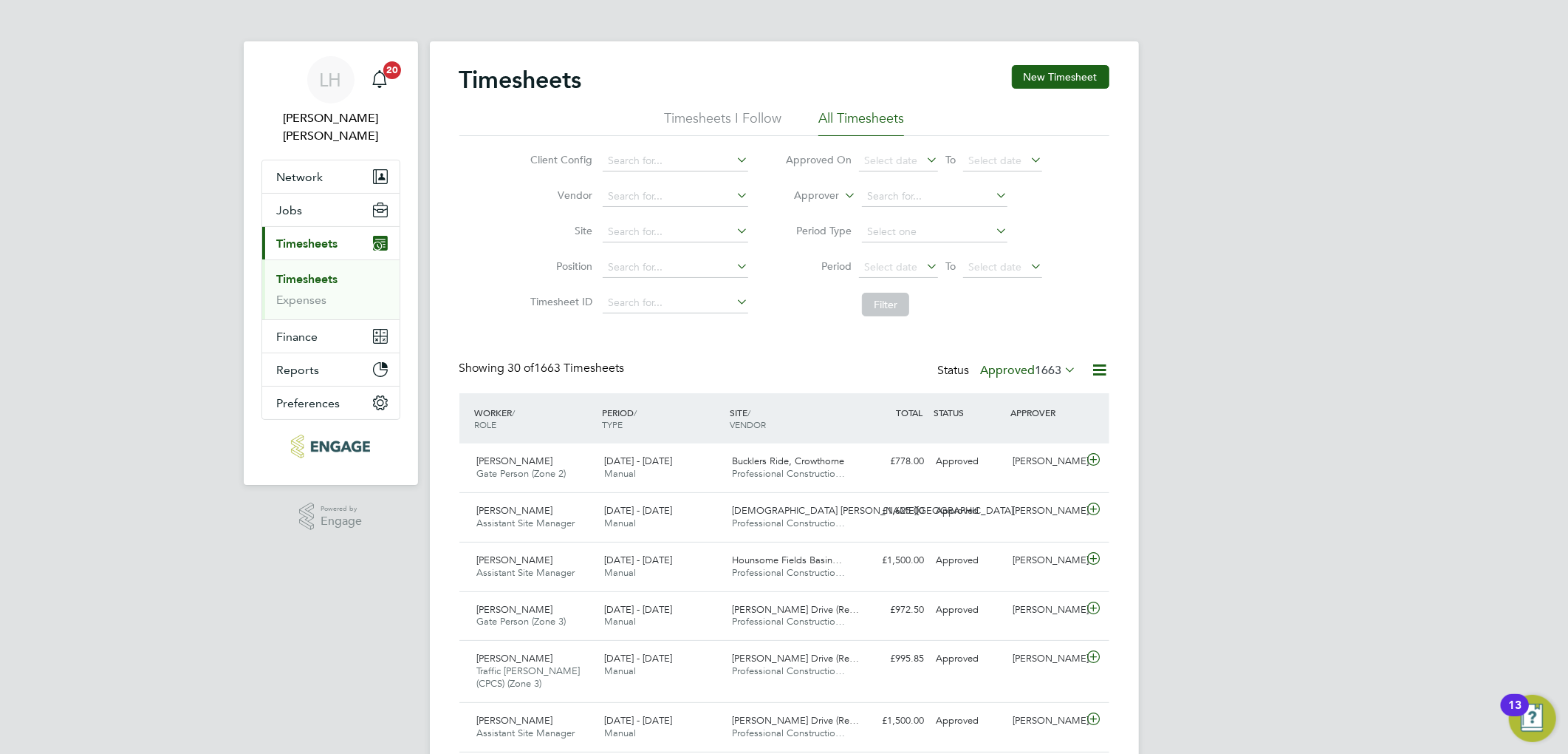
scroll to position [37, 128]
click at [1020, 365] on label "Approved 1663" at bounding box center [1029, 370] width 96 height 15
click at [1002, 438] on li "Submitted" at bounding box center [1009, 438] width 68 height 21
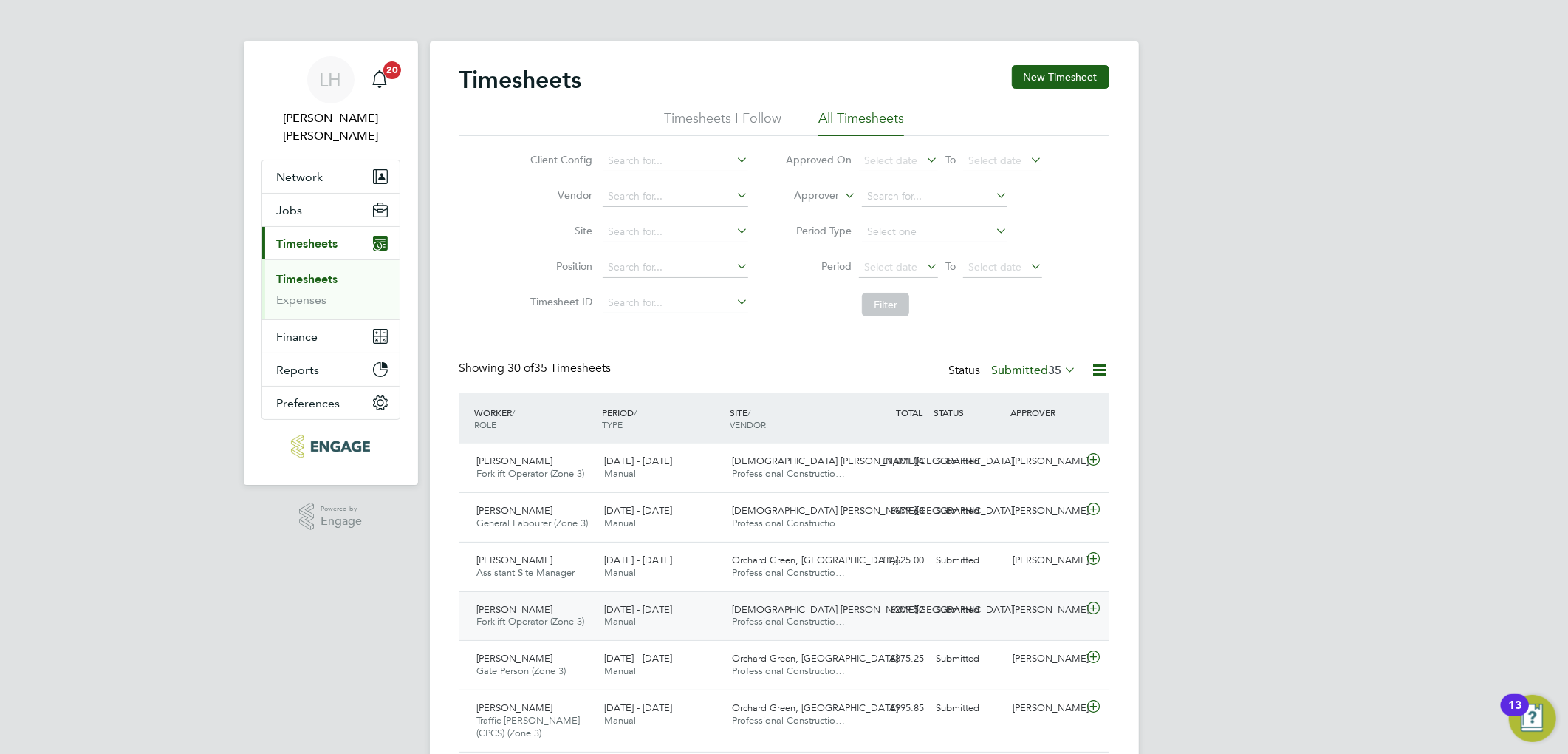
click at [974, 616] on div "Submitted" at bounding box center [968, 610] width 77 height 24
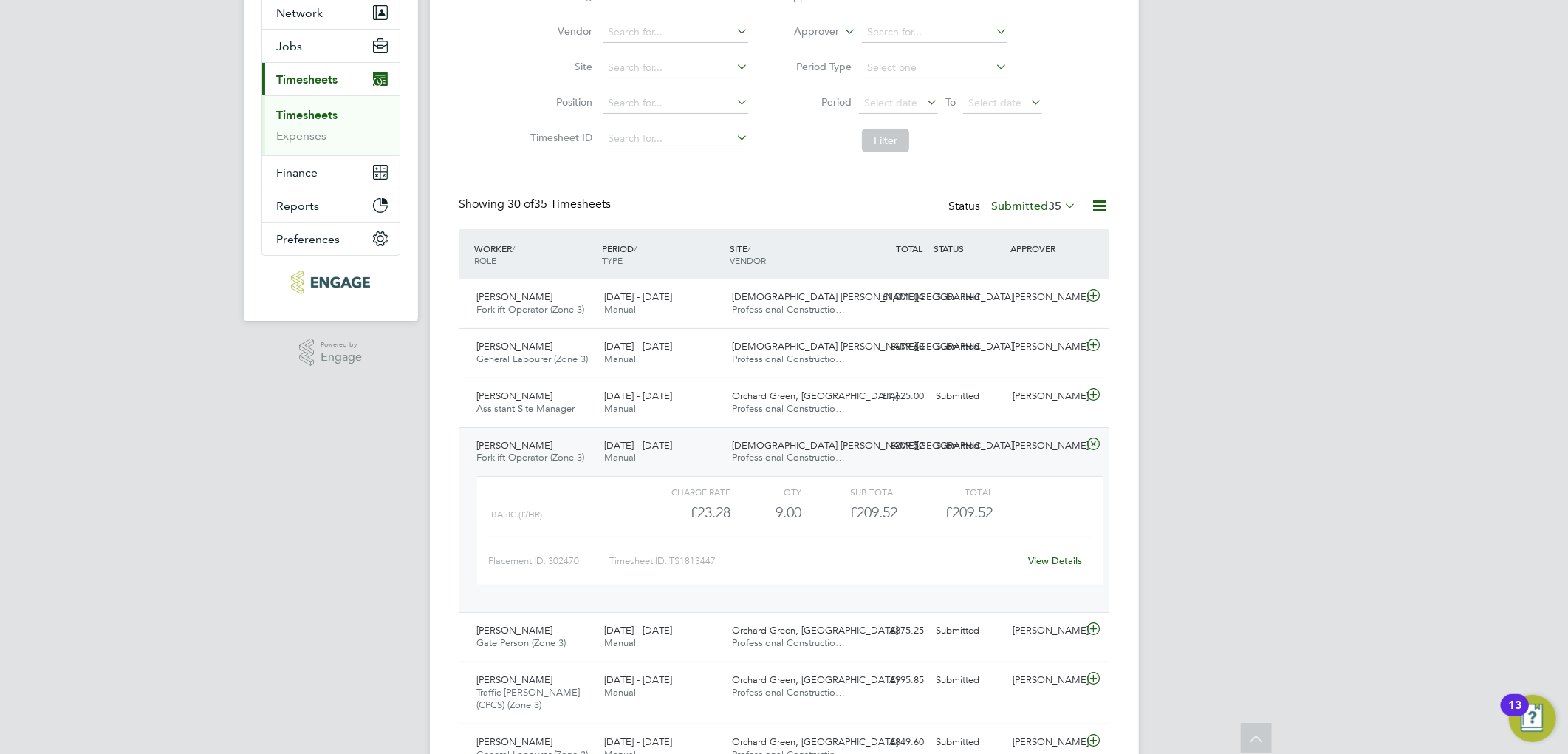
click at [1051, 559] on link "View Details" at bounding box center [1055, 560] width 54 height 13
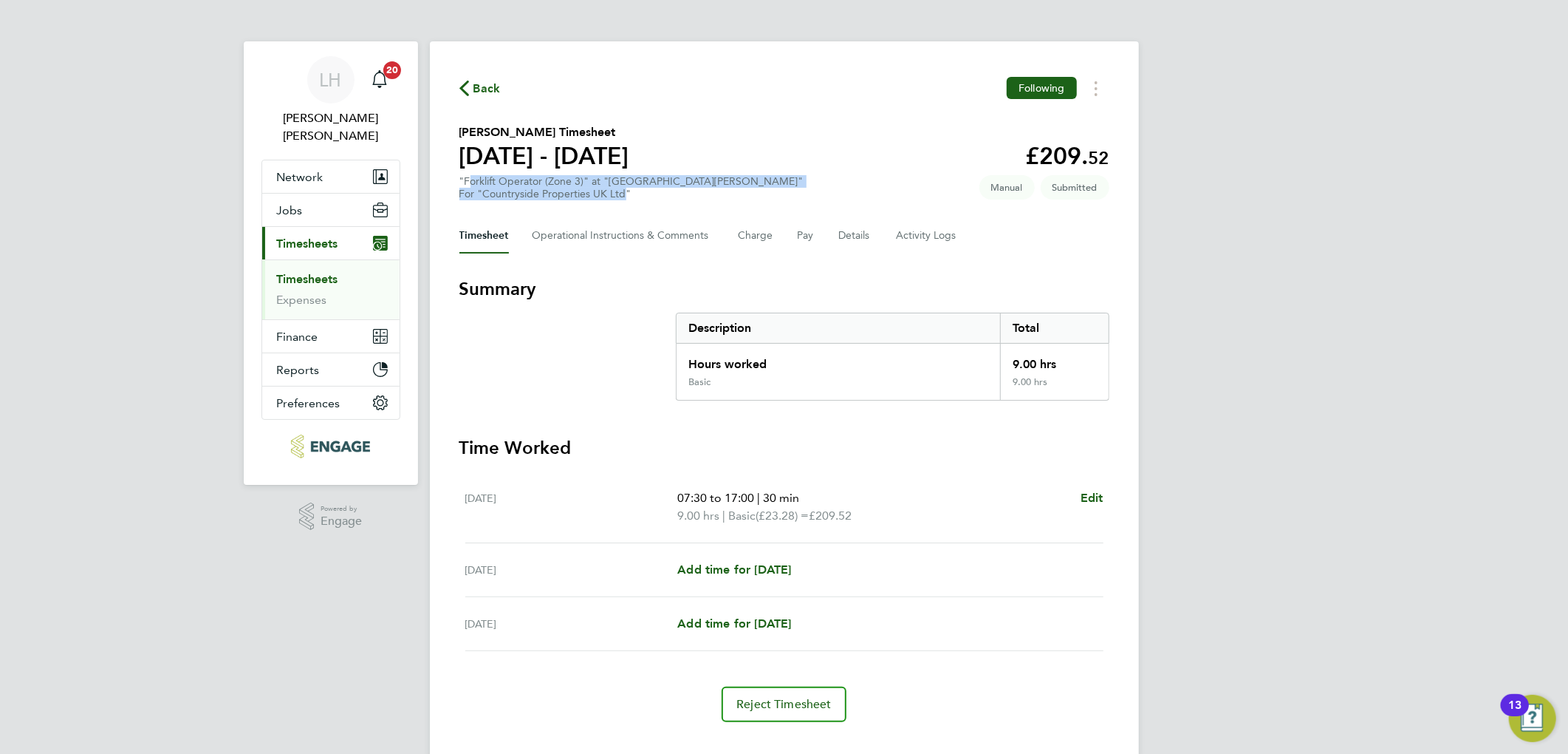
drag, startPoint x: 625, startPoint y: 195, endPoint x: 462, endPoint y: 183, distance: 163.4
click at [462, 183] on div ""Forklift Operator (Zone 3)" at "Church Crookham - Infra" For "Countryside Prop…" at bounding box center [632, 187] width 345 height 25
click at [845, 240] on button "Details" at bounding box center [856, 235] width 34 height 35
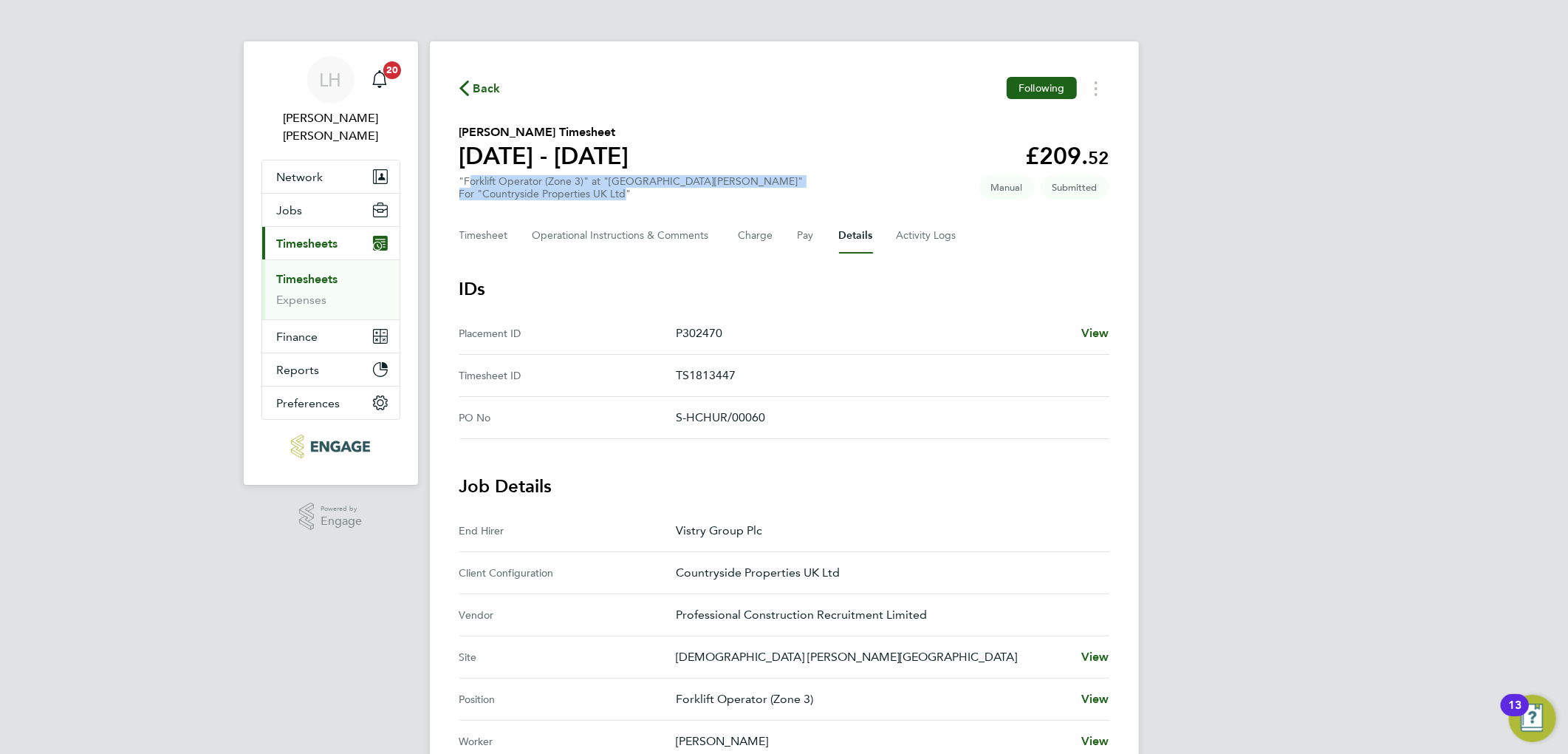
click at [705, 143] on section "Ronald Halford's Timesheet 25 - 31 Aug 2025 £209. 52 "Forklift Operator (Zone 3…" at bounding box center [784, 161] width 650 height 77
click at [470, 89] on span "Back" at bounding box center [480, 87] width 41 height 14
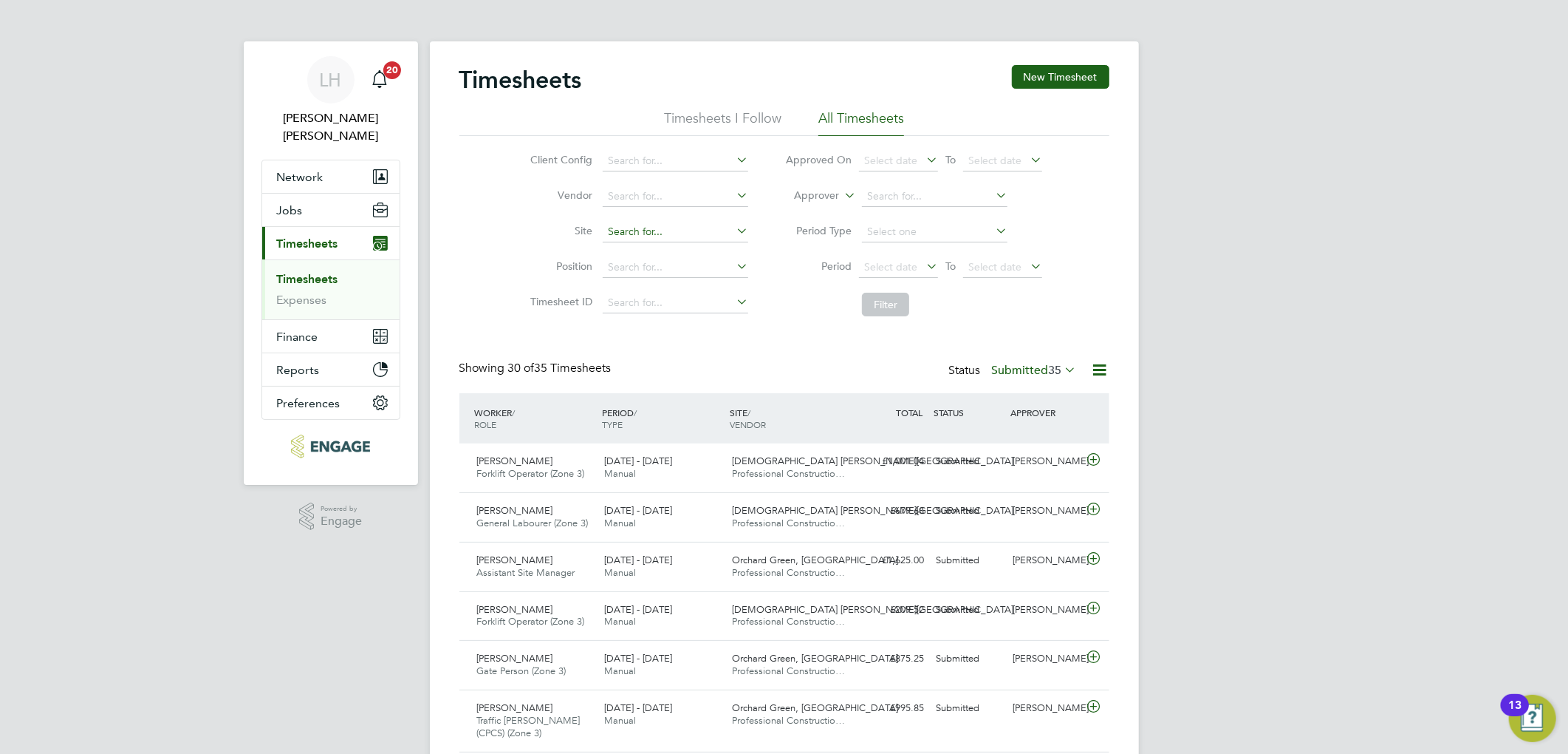
click at [640, 226] on input at bounding box center [675, 232] width 146 height 21
type input "church"
